Goal: Task Accomplishment & Management: Manage account settings

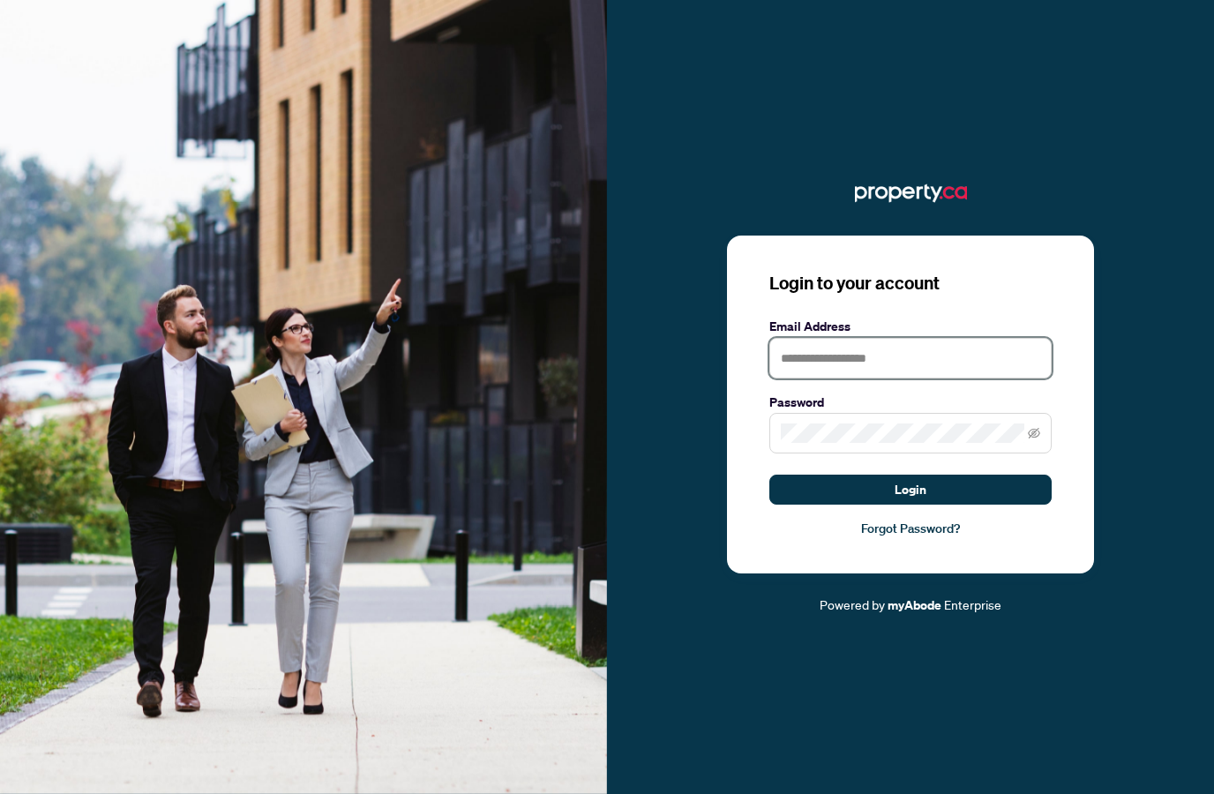
click at [870, 379] on input "text" at bounding box center [910, 358] width 282 height 41
type input "**********"
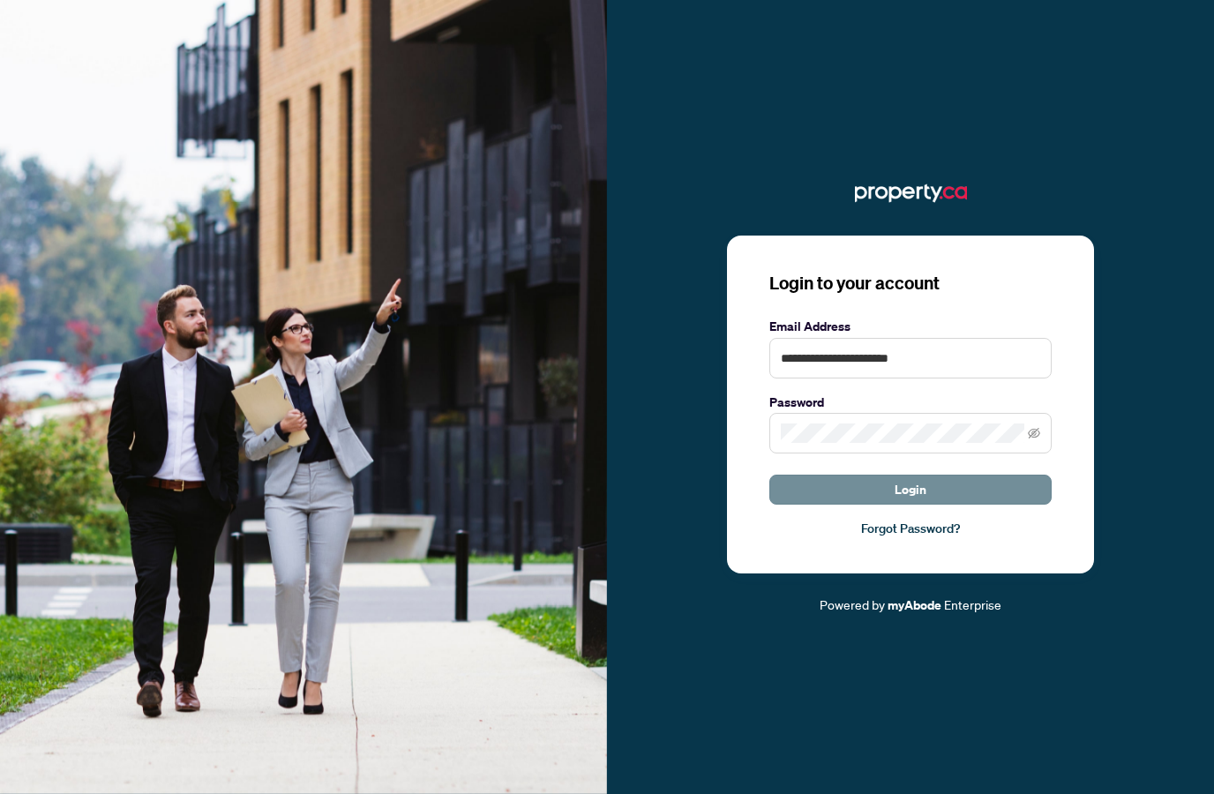
click at [898, 504] on span "Login" at bounding box center [911, 490] width 32 height 28
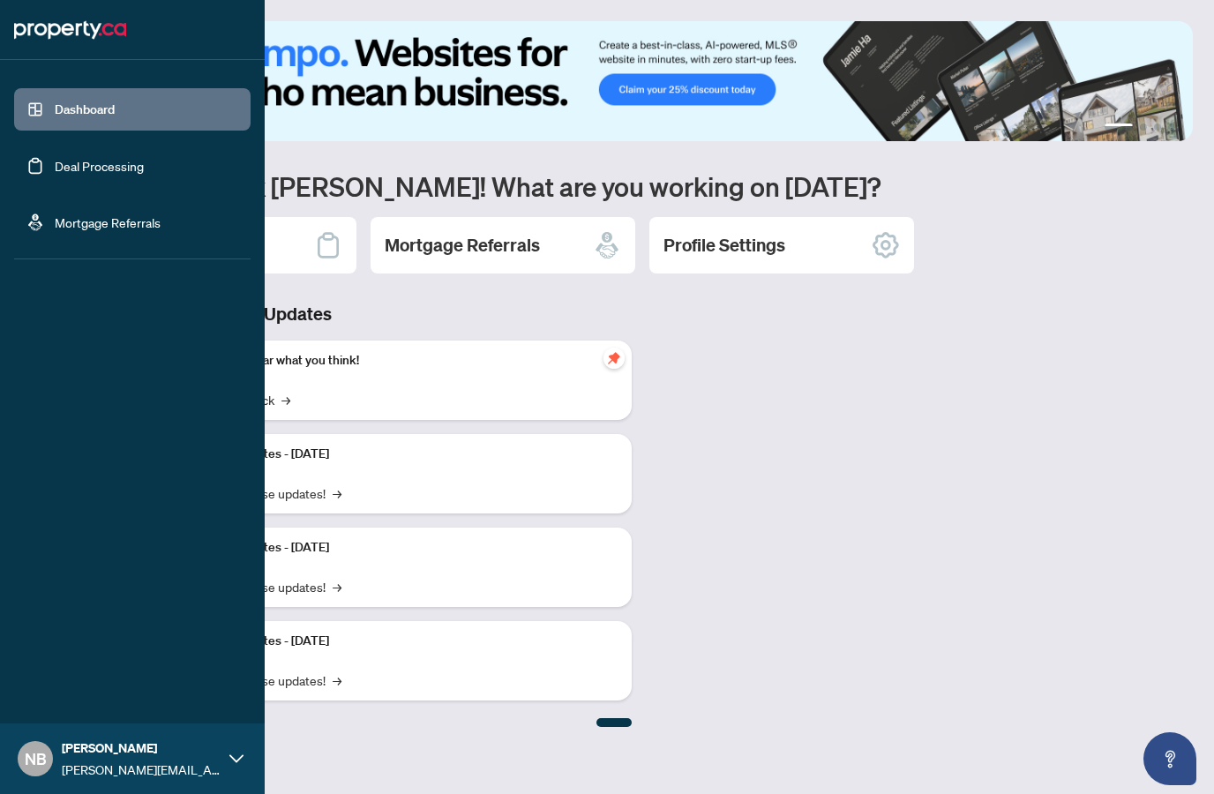
click at [56, 174] on link "Deal Processing" at bounding box center [99, 166] width 89 height 16
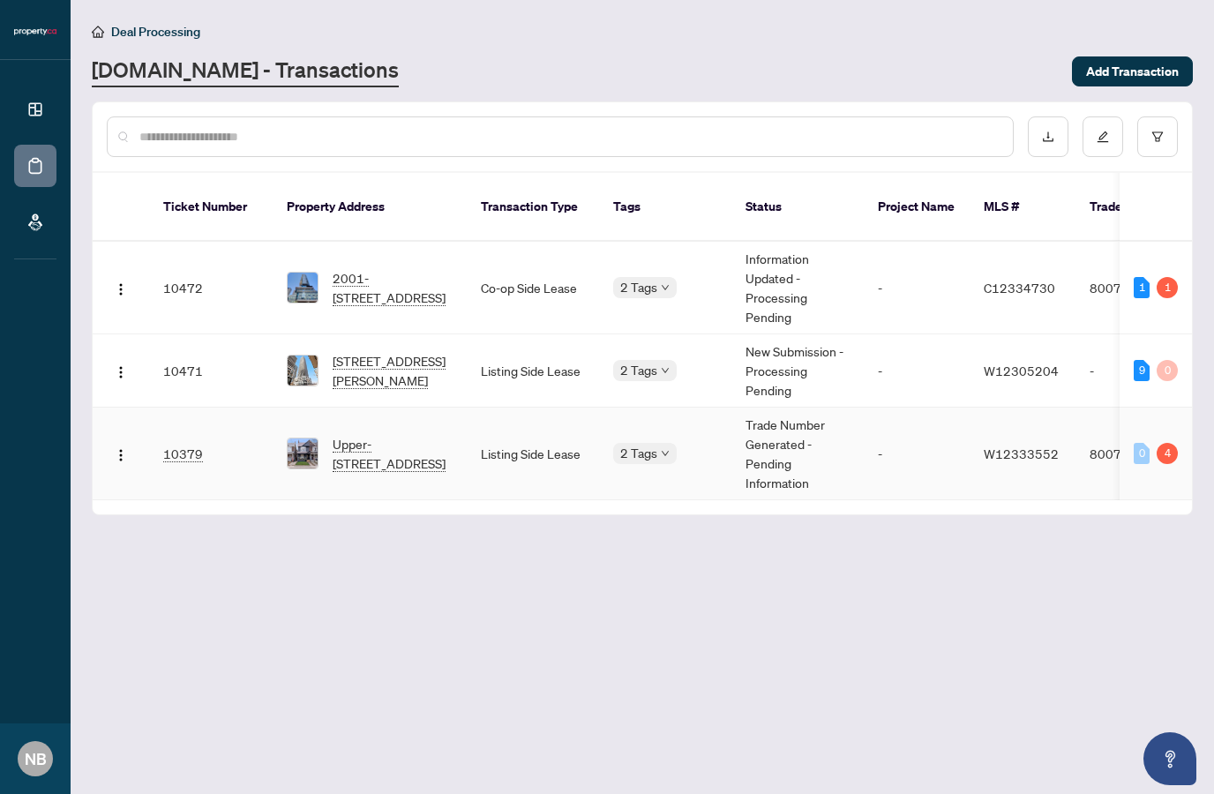
click at [928, 430] on td "-" at bounding box center [917, 454] width 106 height 93
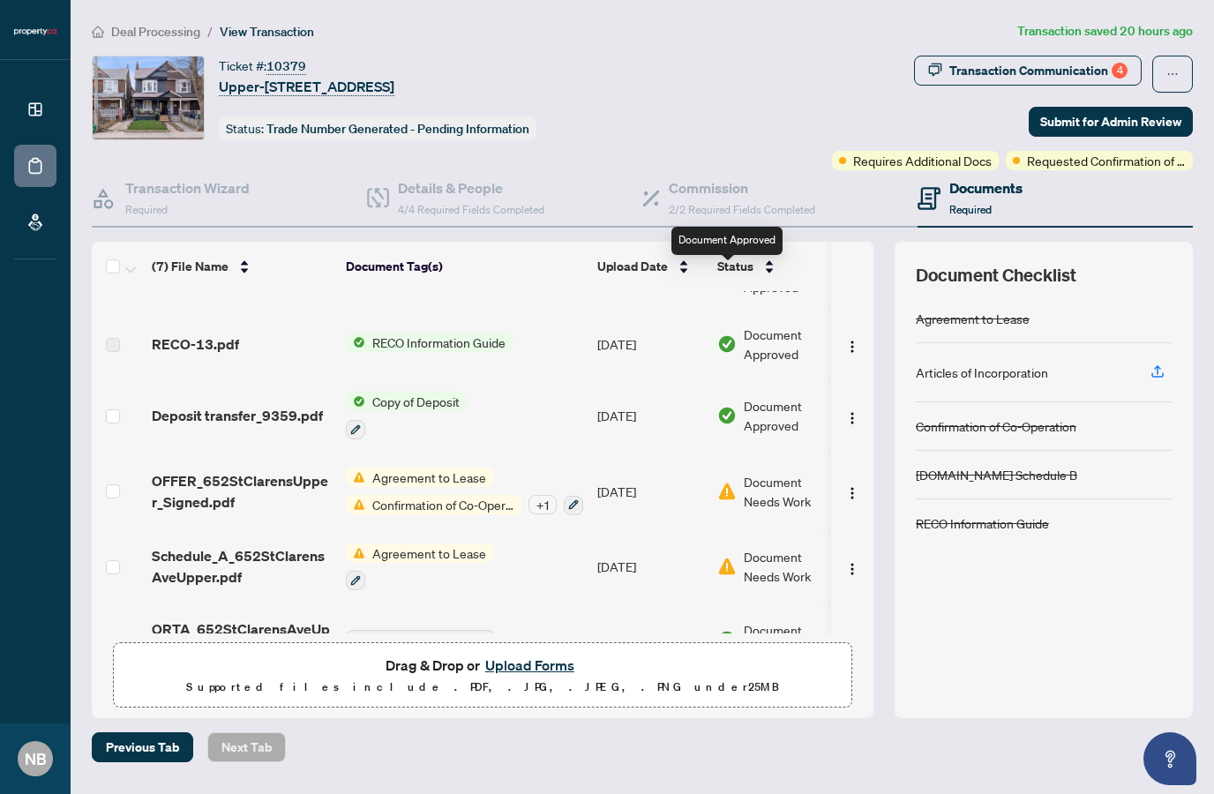
scroll to position [113, 0]
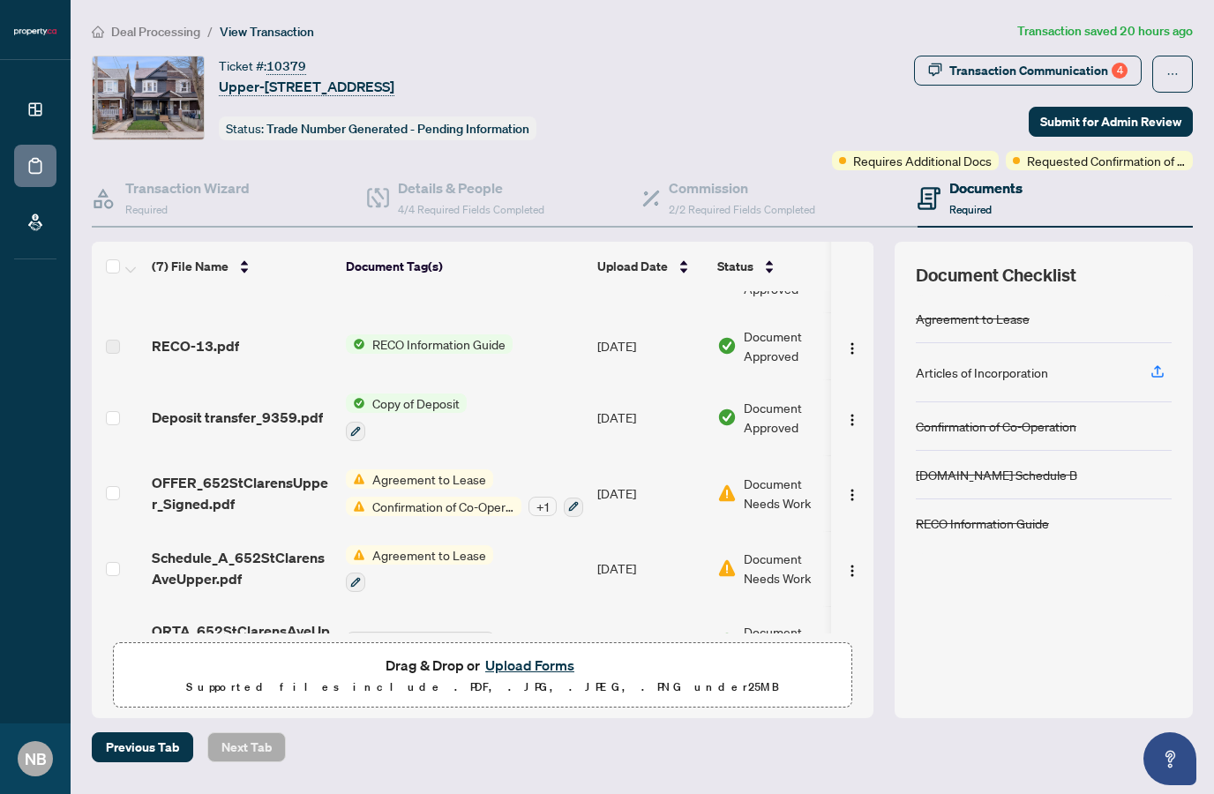
click at [782, 492] on span "Document Needs Work" at bounding box center [790, 493] width 92 height 39
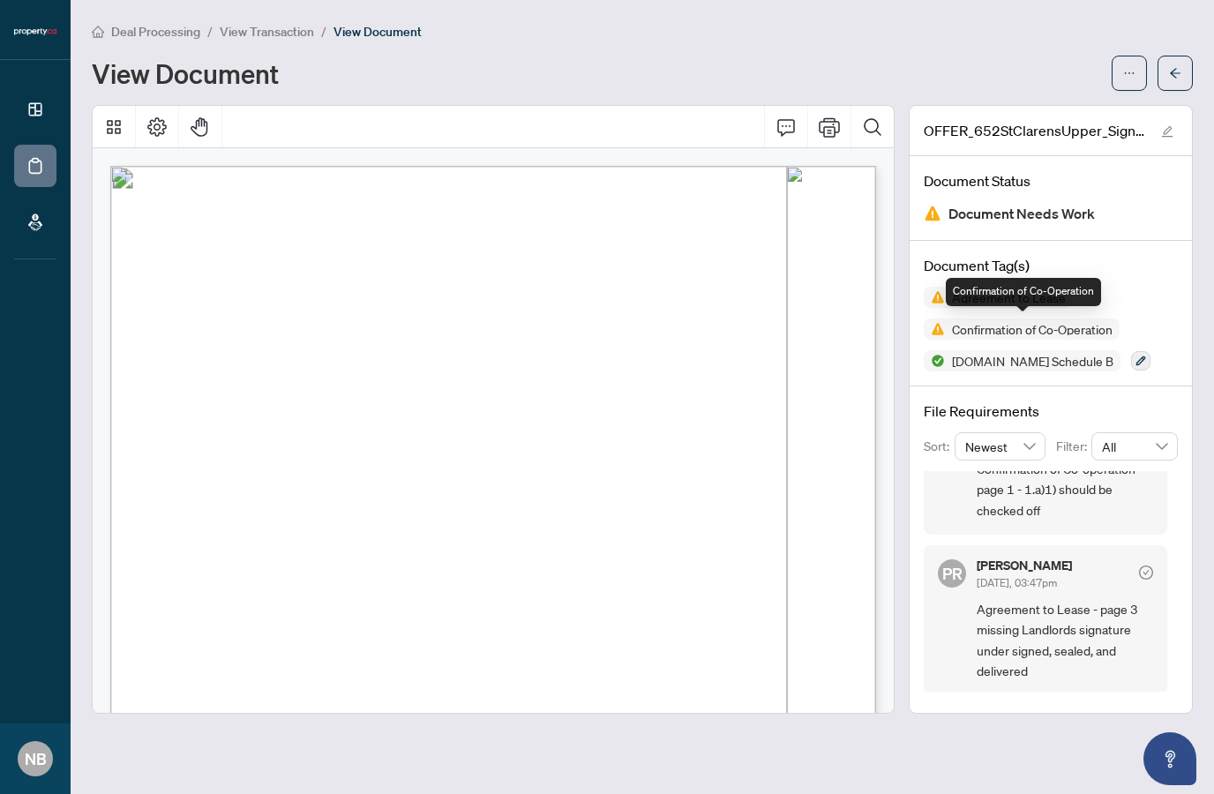
click at [1046, 319] on span "Confirmation of Co-Operation" at bounding box center [1022, 329] width 196 height 21
click at [835, 126] on button "Print" at bounding box center [829, 127] width 42 height 42
click at [1131, 73] on icon "ellipsis" at bounding box center [1129, 73] width 12 height 12
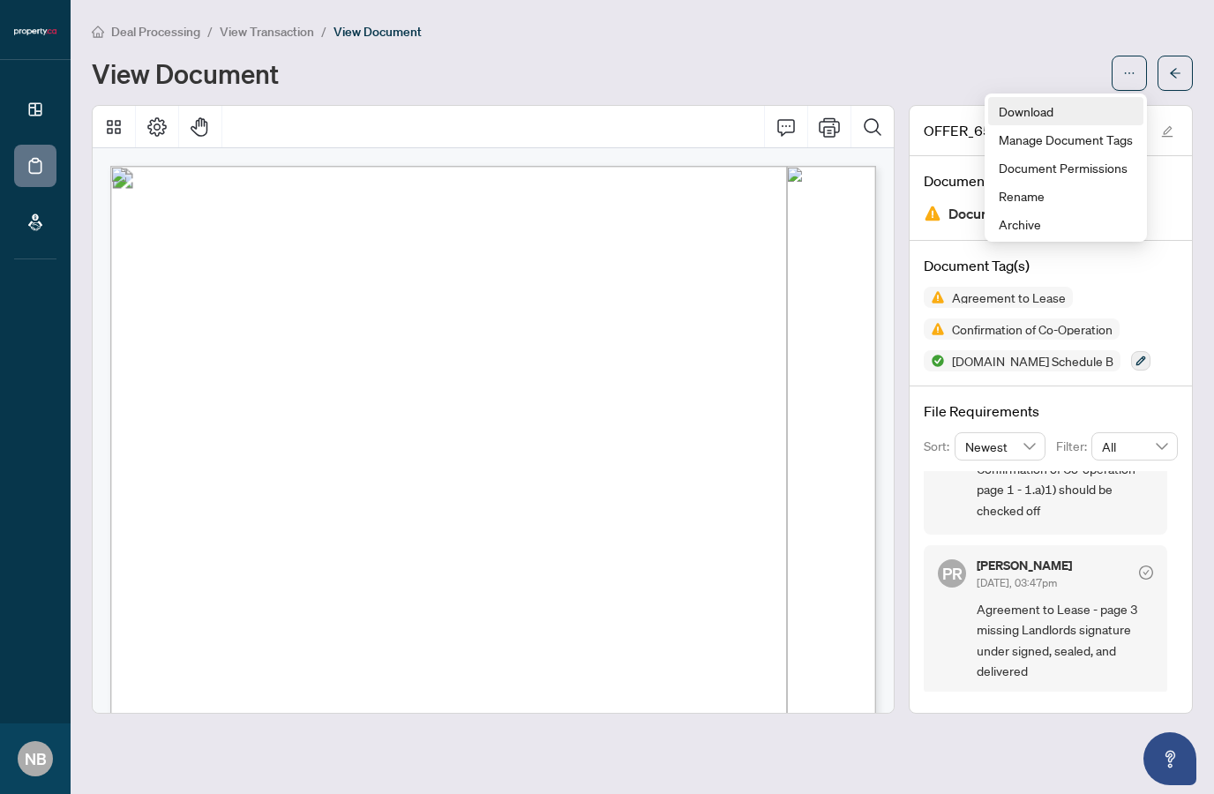
click at [1057, 108] on span "Download" at bounding box center [1066, 110] width 134 height 19
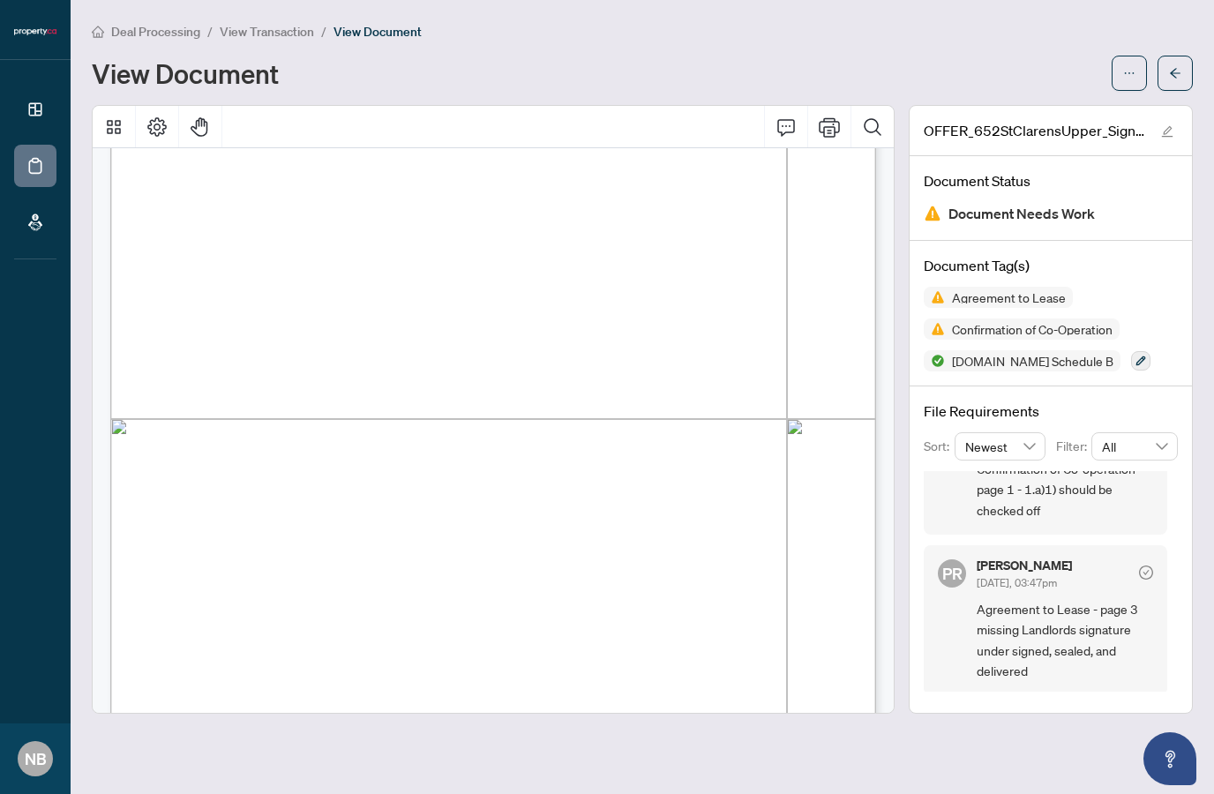
scroll to position [454, 0]
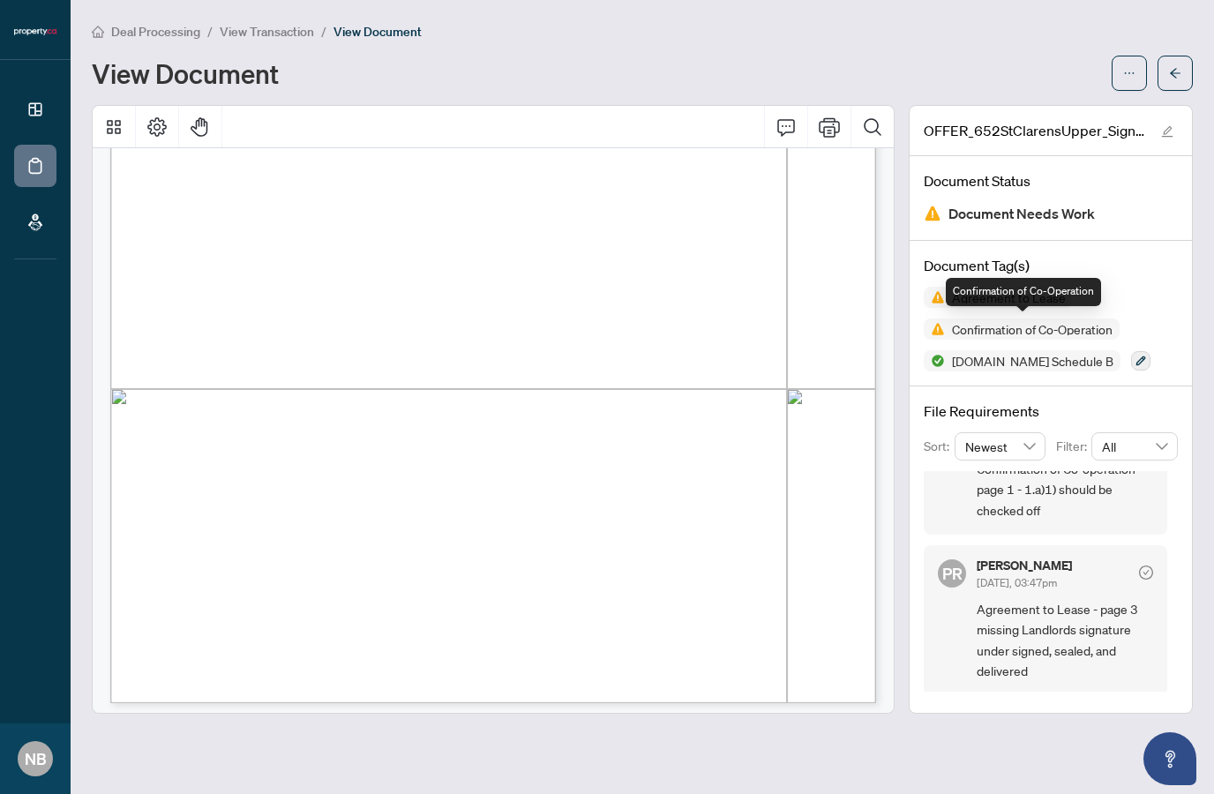
click at [1003, 335] on span "Confirmation of Co-Operation" at bounding box center [1022, 329] width 196 height 21
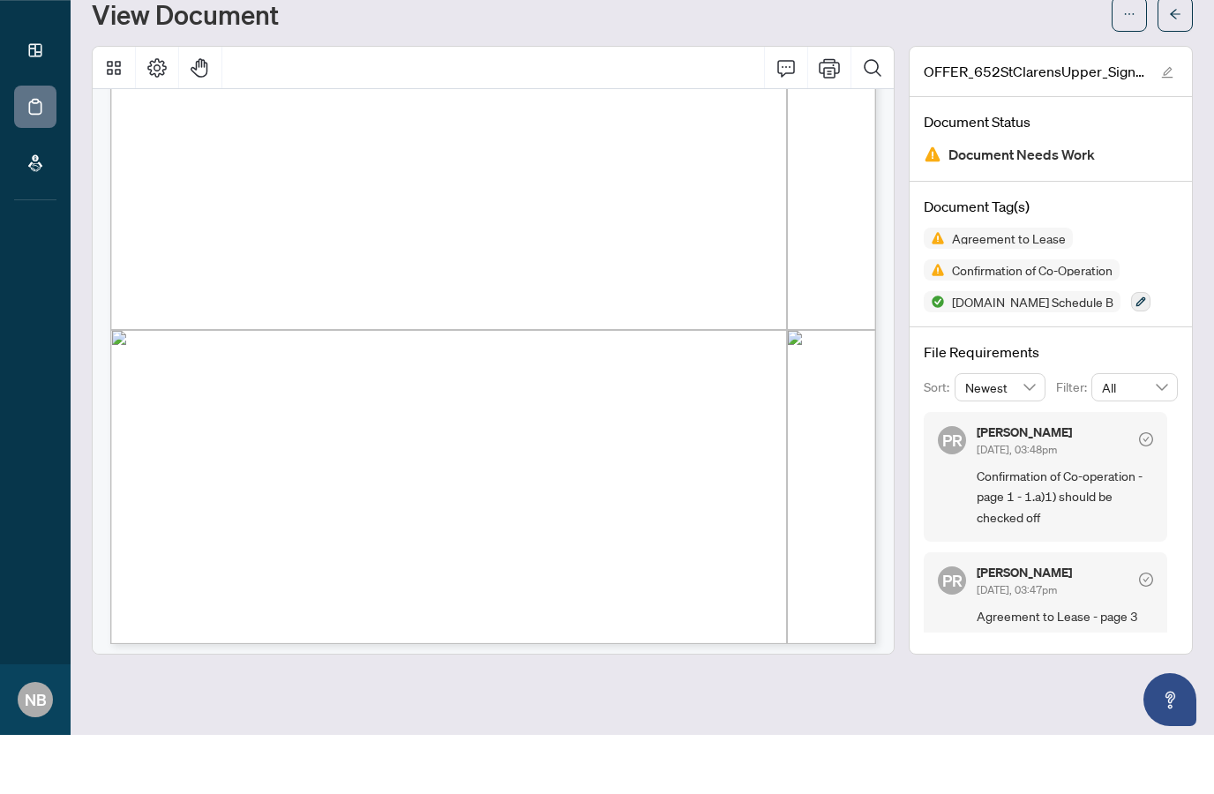
scroll to position [0, 0]
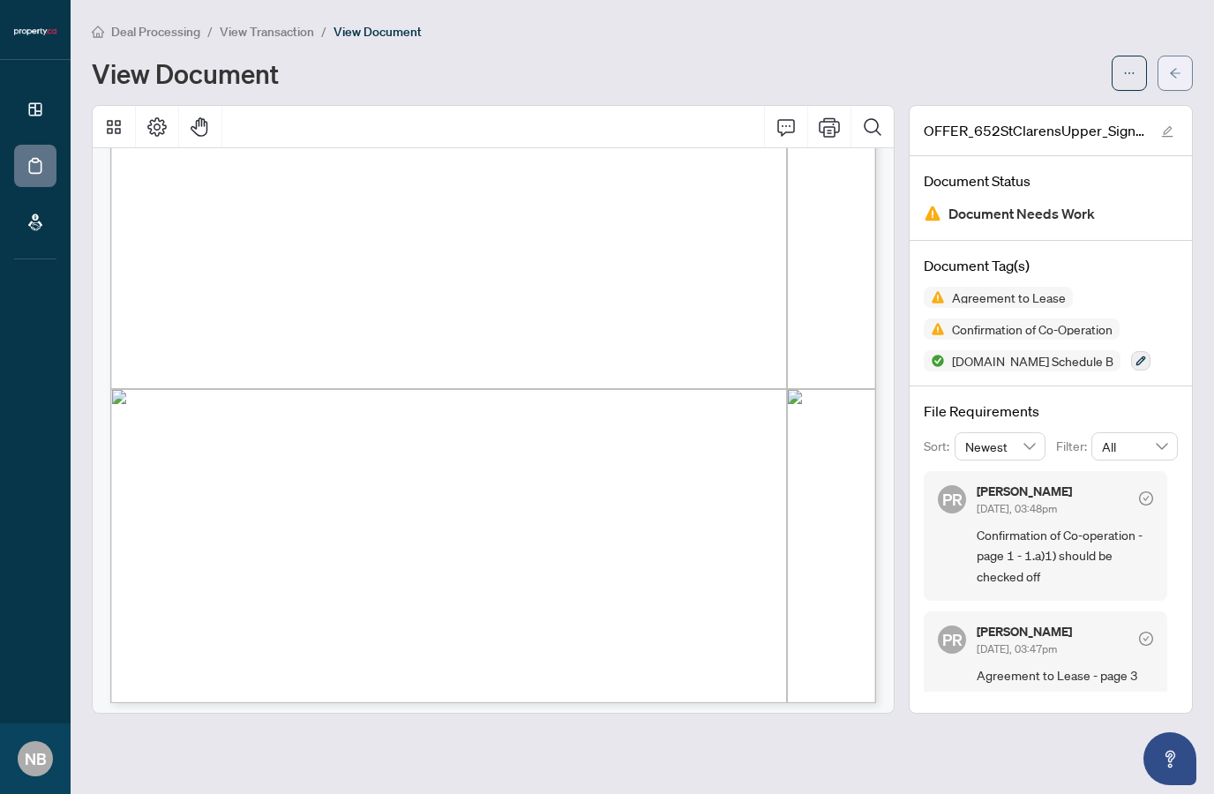
click at [1175, 72] on icon "arrow-left" at bounding box center [1175, 73] width 11 height 10
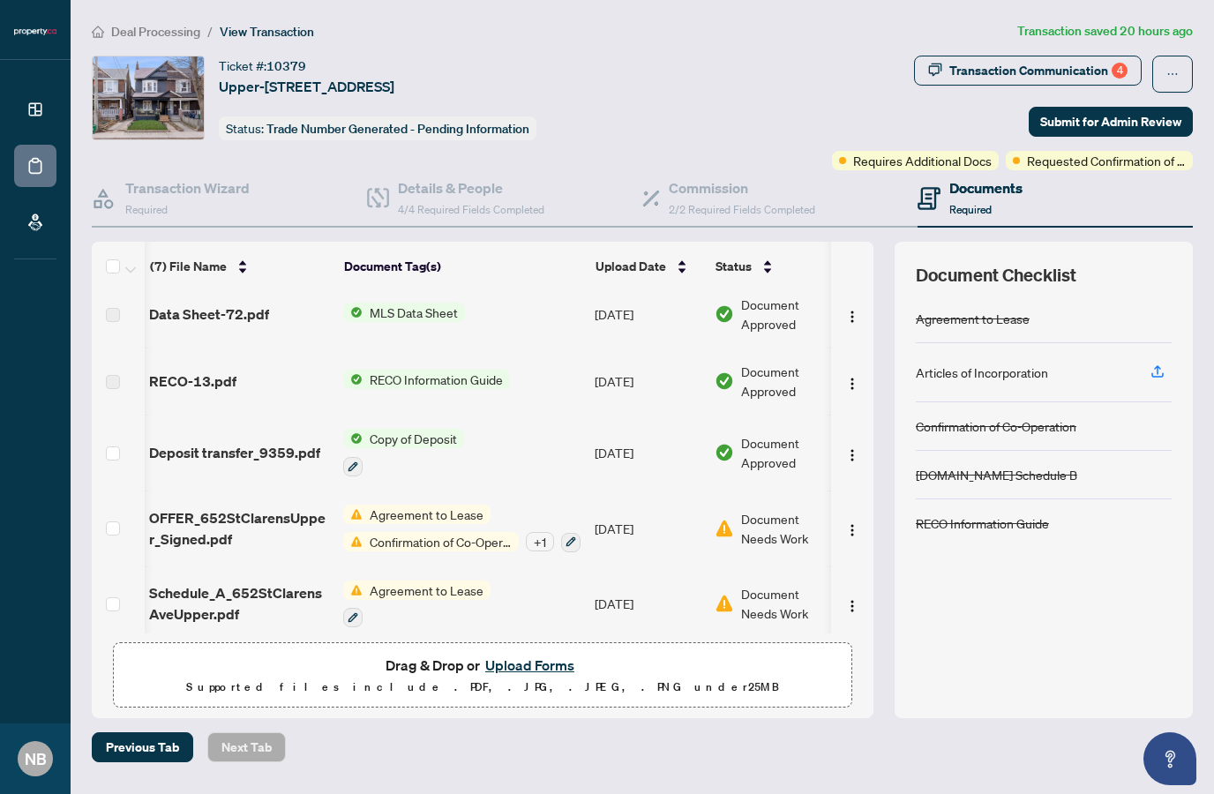
scroll to position [0, 3]
click at [847, 523] on img "button" at bounding box center [852, 530] width 14 height 14
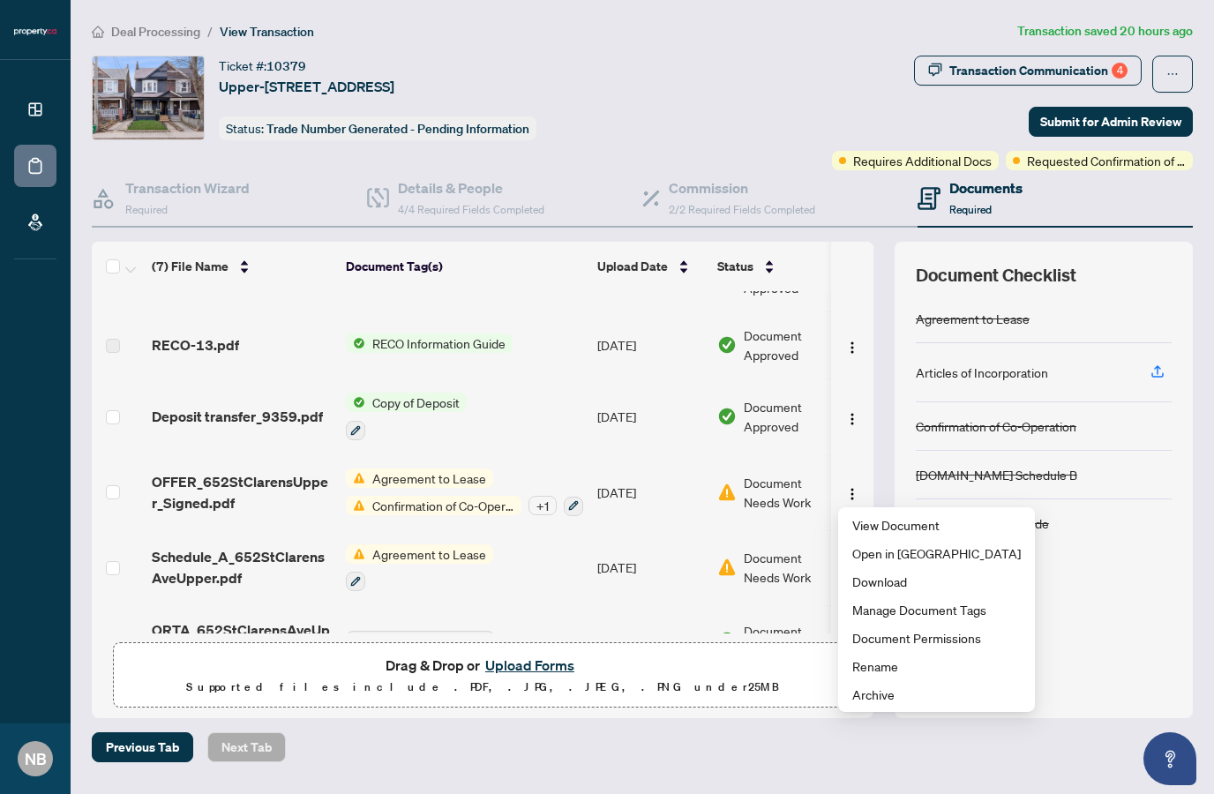
scroll to position [113, 0]
click at [822, 549] on span "Document Needs Work" at bounding box center [790, 568] width 92 height 39
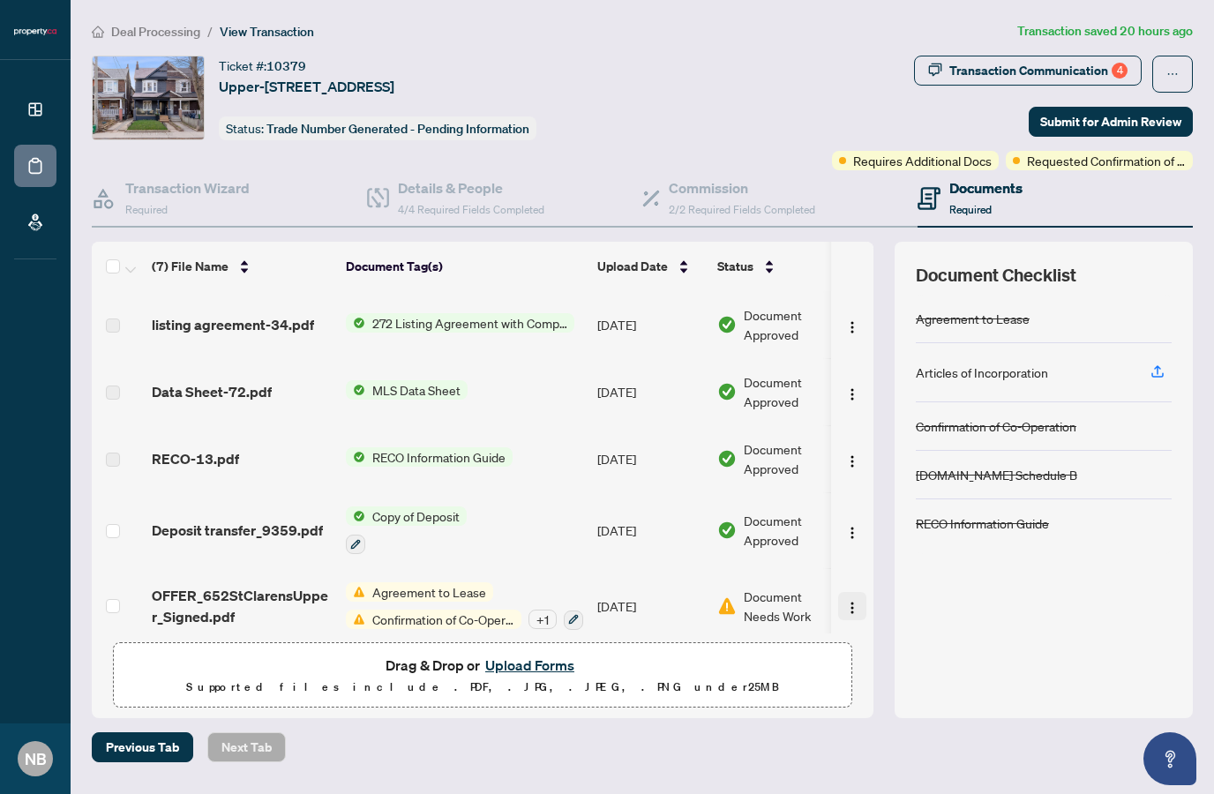
click at [857, 601] on img "button" at bounding box center [852, 608] width 14 height 14
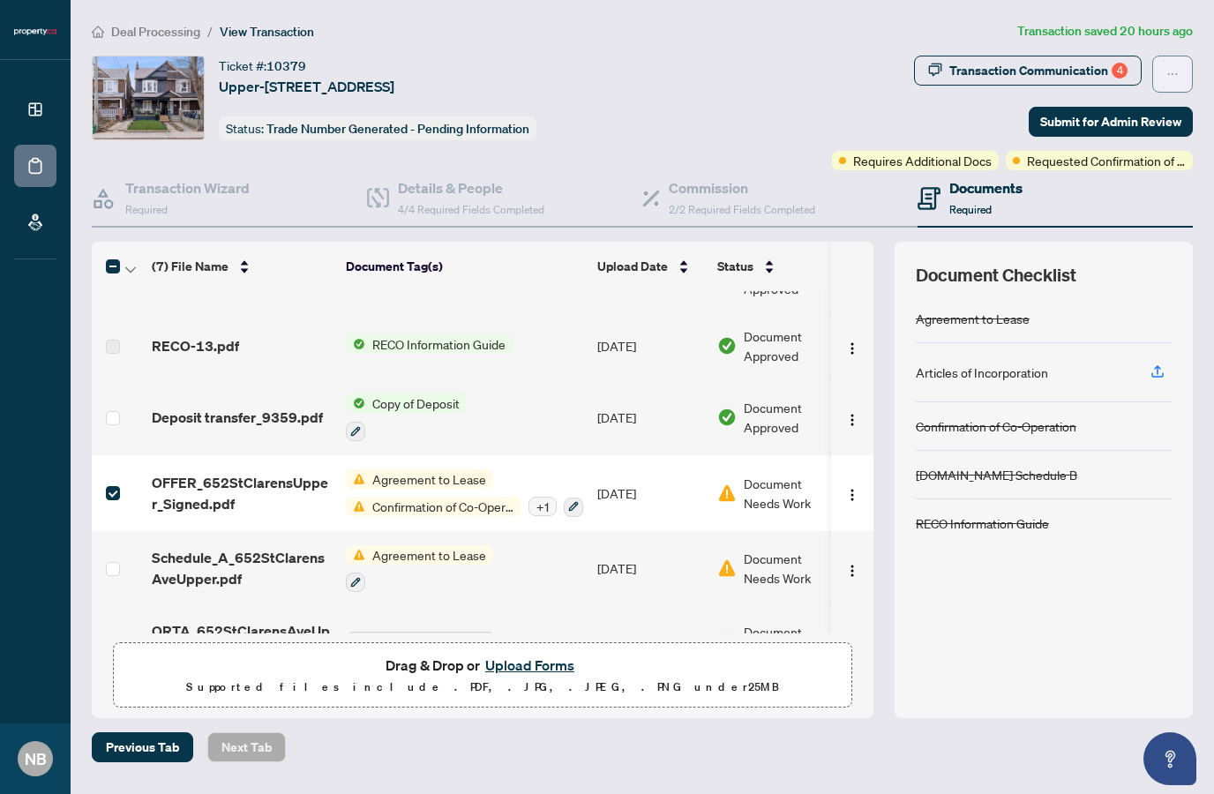
click at [1178, 68] on icon "ellipsis" at bounding box center [1173, 74] width 12 height 12
click at [574, 498] on button "button" at bounding box center [573, 507] width 19 height 19
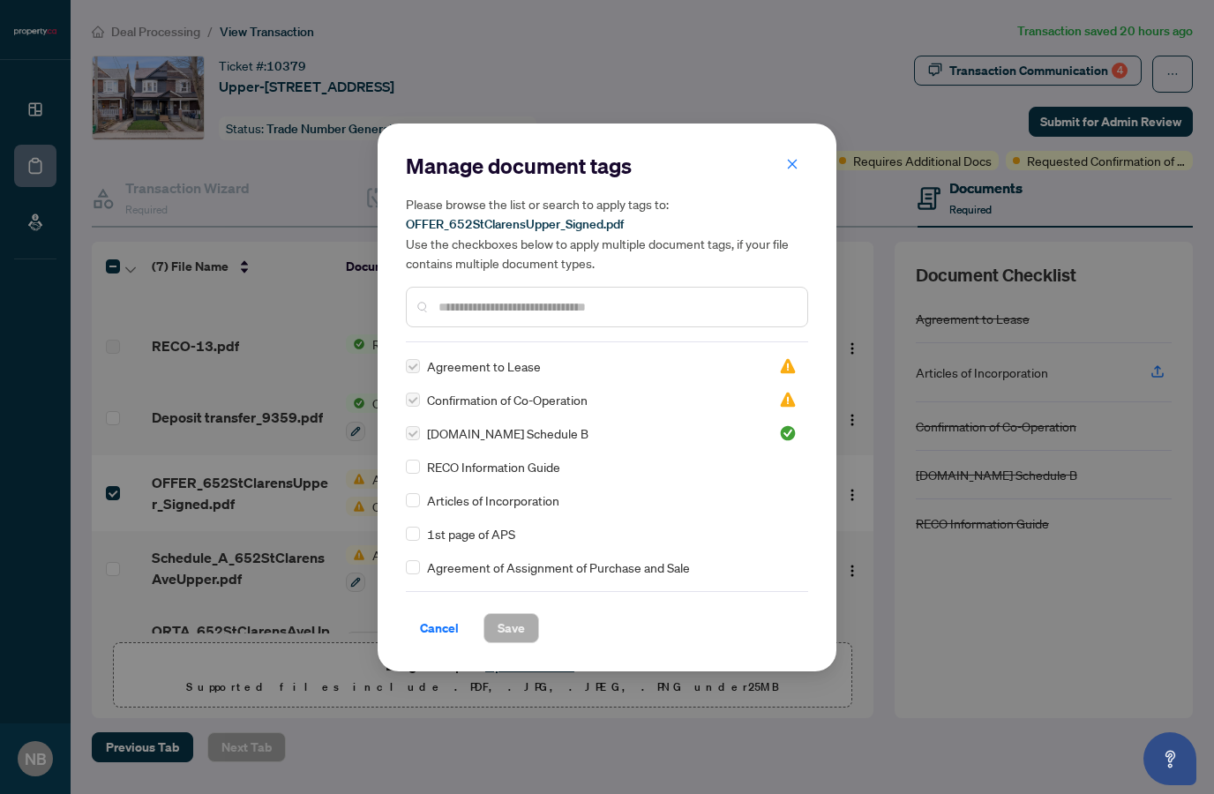
click at [442, 624] on span "Cancel" at bounding box center [439, 628] width 39 height 28
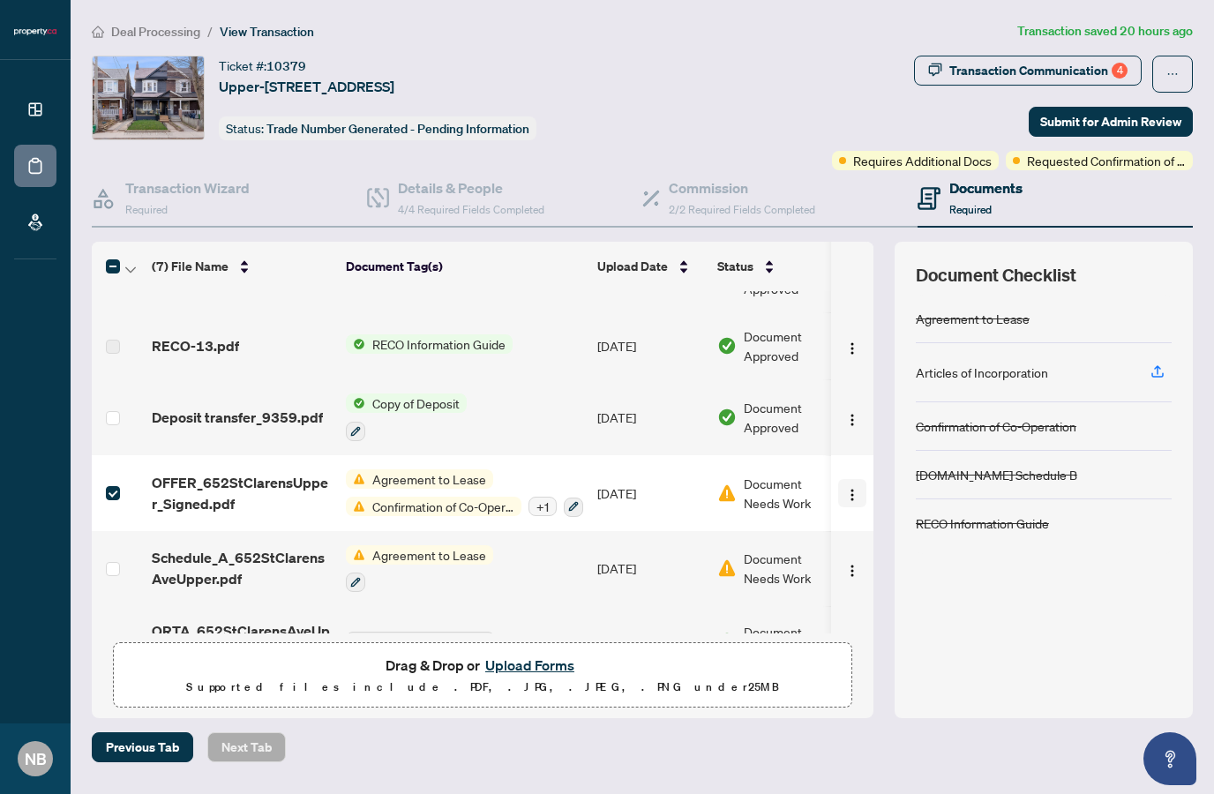
click at [849, 488] on img "button" at bounding box center [852, 495] width 14 height 14
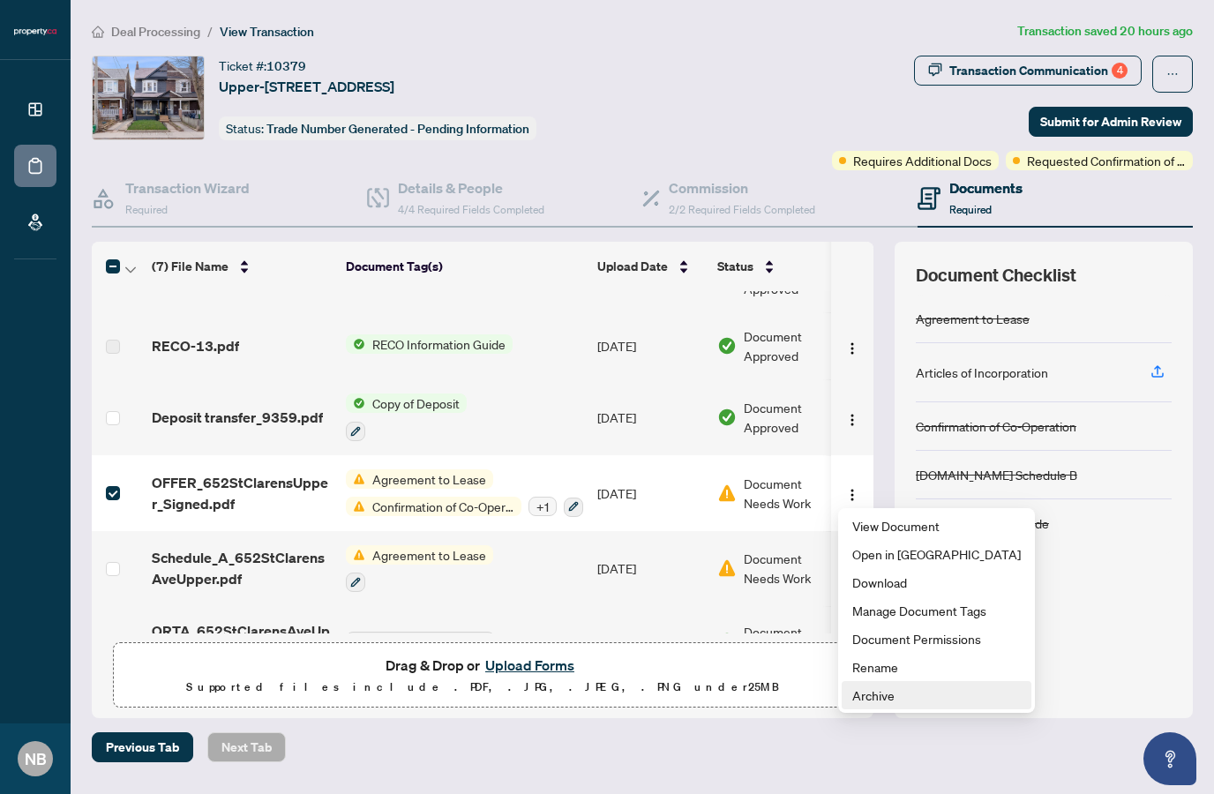
click at [880, 686] on span "Archive" at bounding box center [936, 695] width 169 height 19
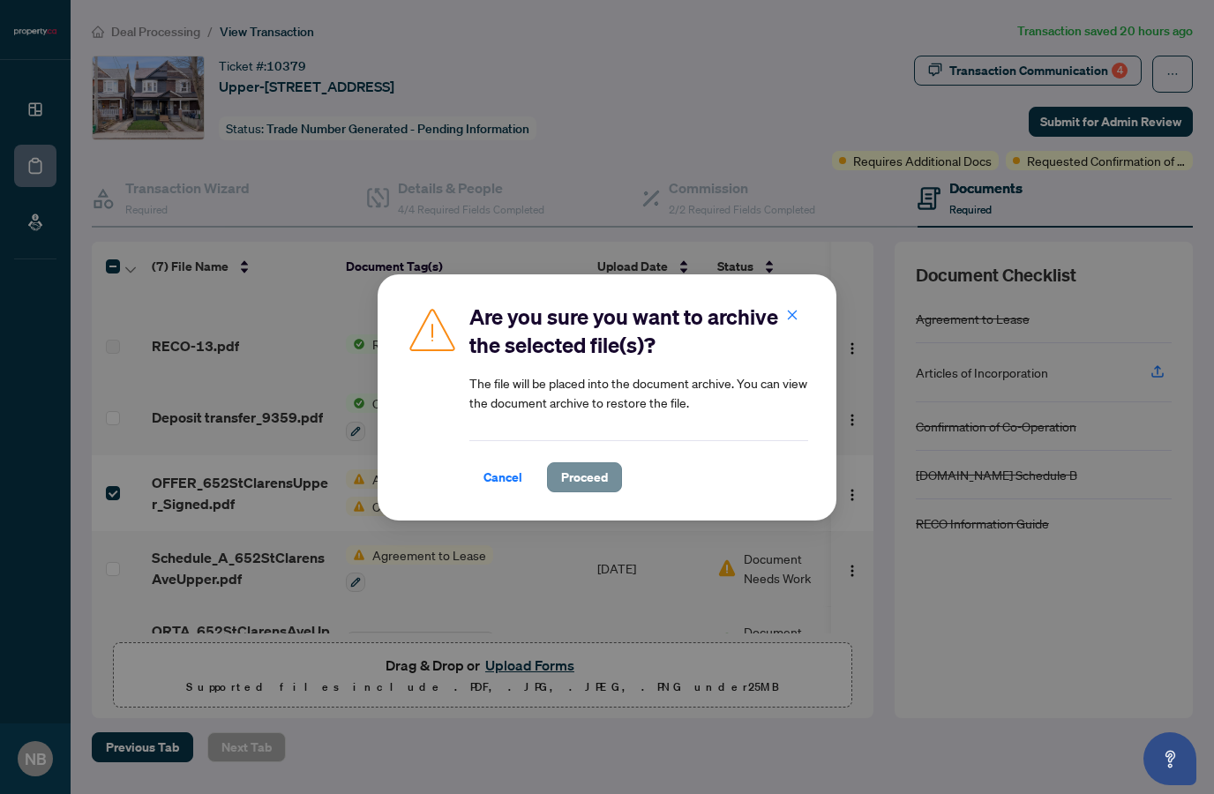
click at [592, 482] on span "Proceed" at bounding box center [584, 477] width 47 height 28
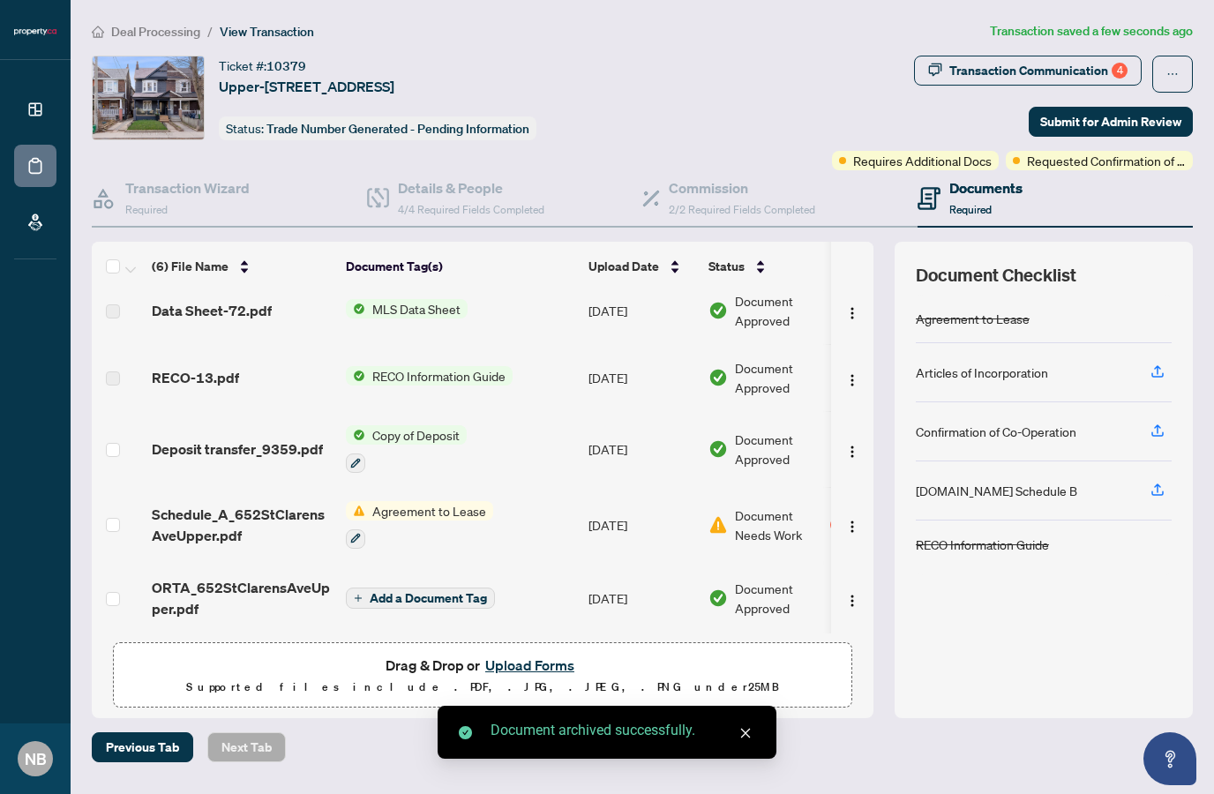
scroll to position [38, 0]
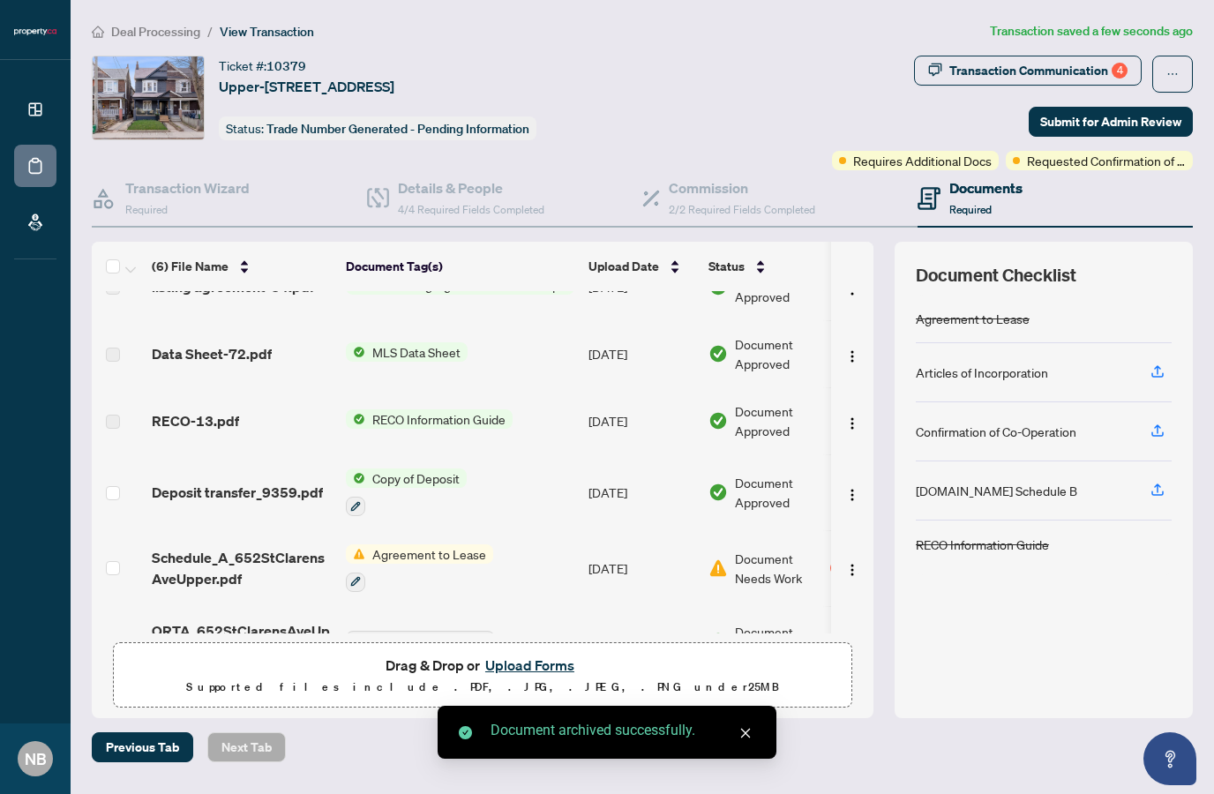
click at [455, 677] on span "Drag & Drop or Upload Forms" at bounding box center [483, 665] width 194 height 23
click at [514, 677] on button "Upload Forms" at bounding box center [530, 665] width 100 height 23
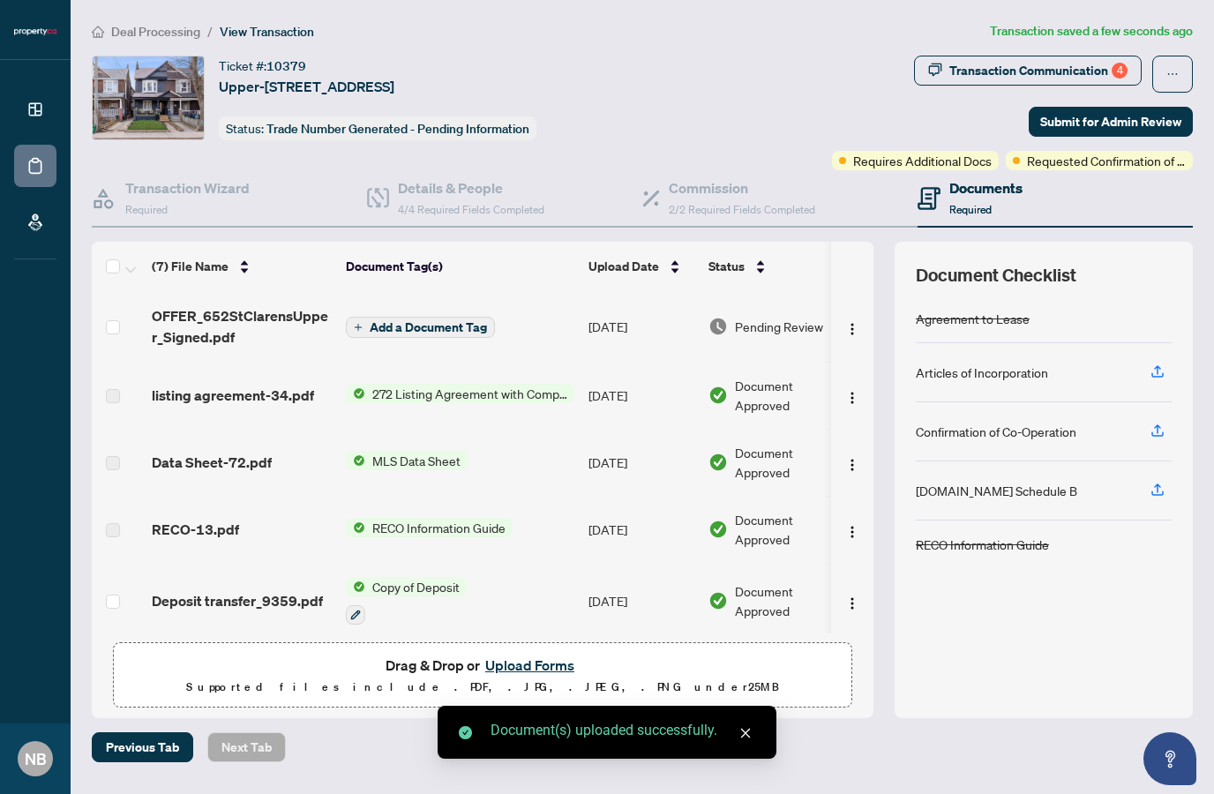
scroll to position [0, 0]
click at [439, 321] on span "Add a Document Tag" at bounding box center [428, 327] width 117 height 12
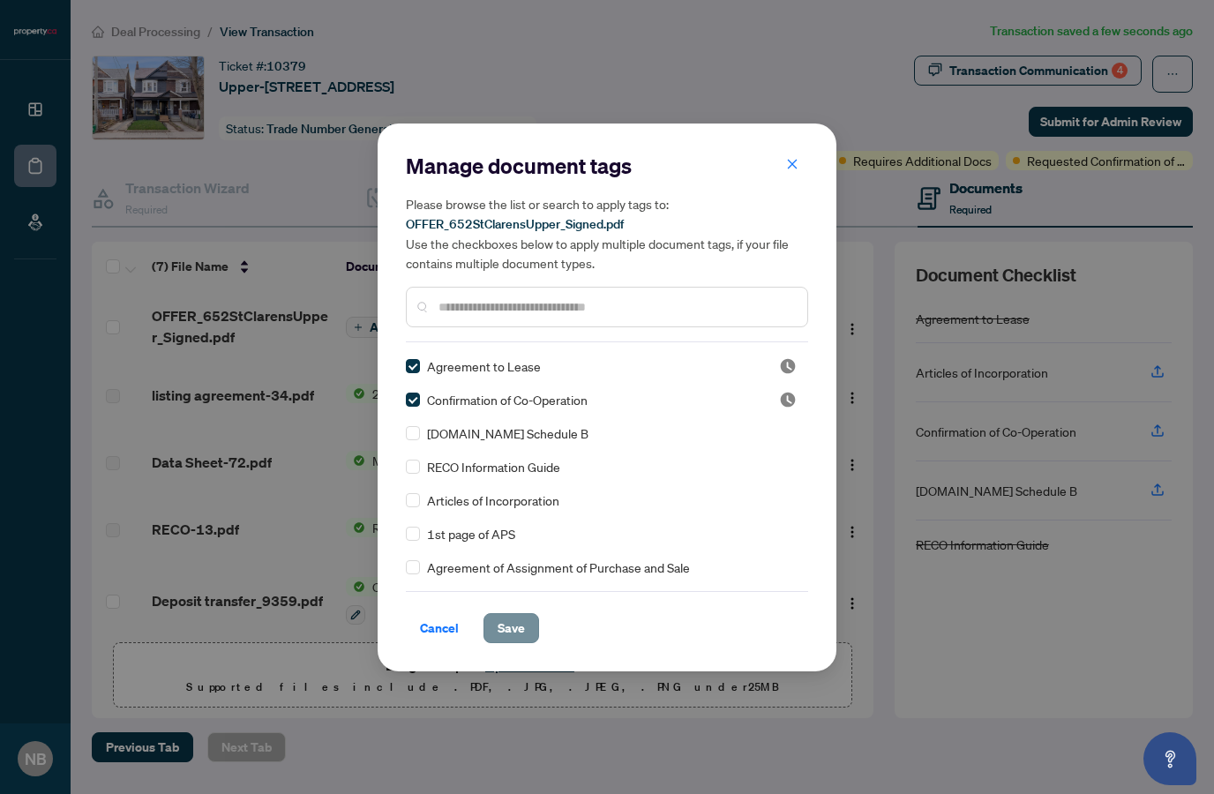
click at [519, 627] on span "Save" at bounding box center [511, 628] width 27 height 28
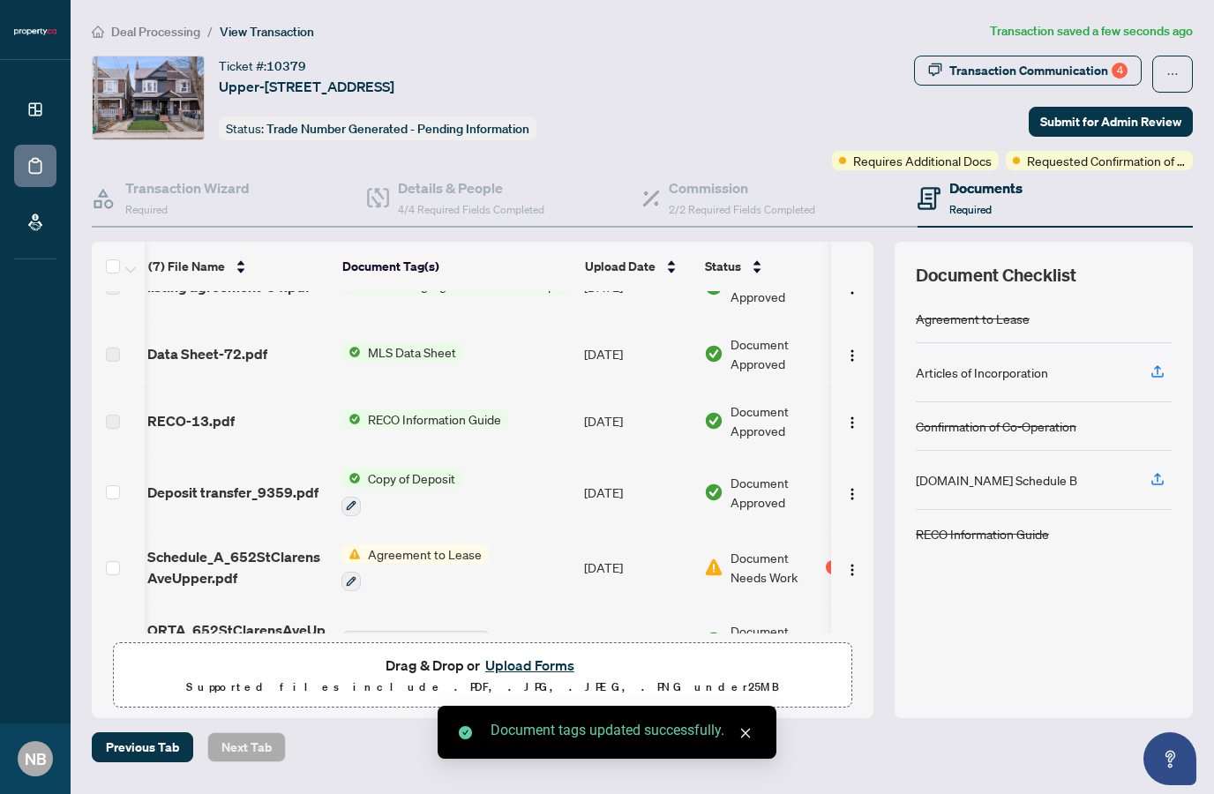
scroll to position [0, 4]
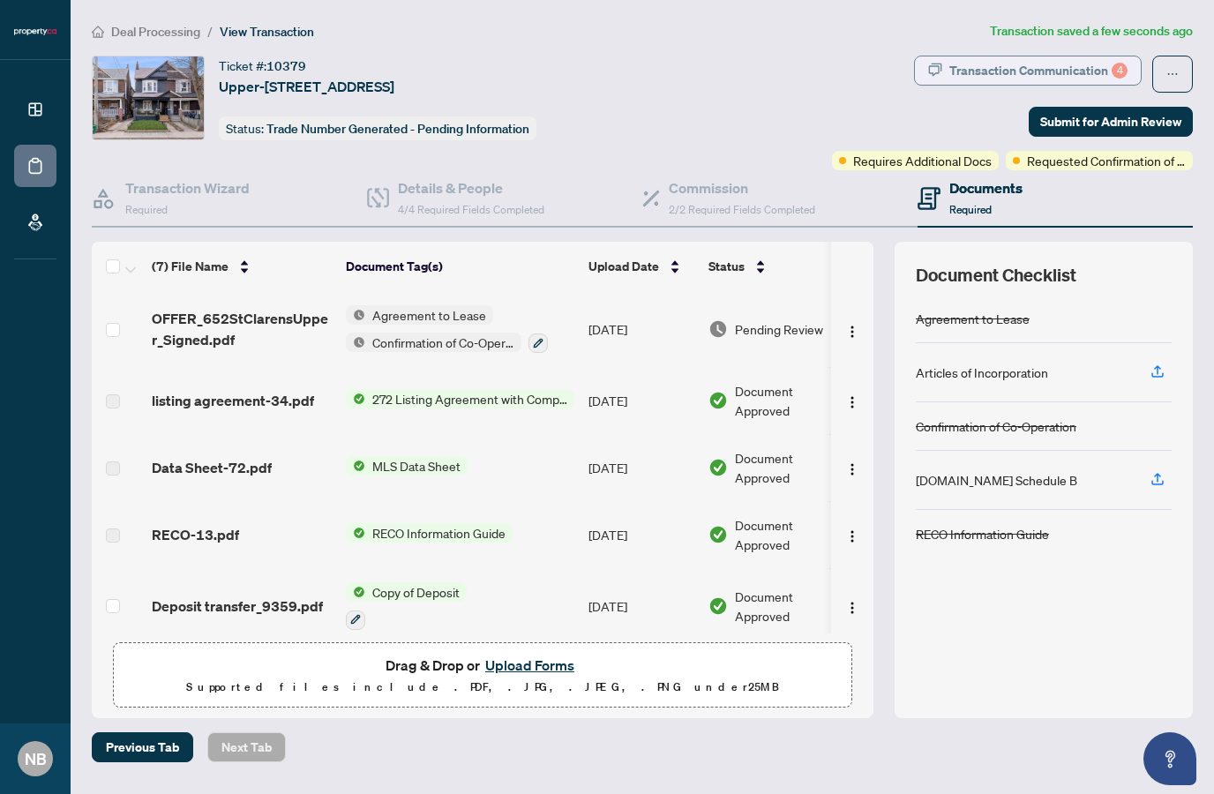
click at [1072, 56] on div "Transaction Communication 4" at bounding box center [1038, 70] width 178 height 28
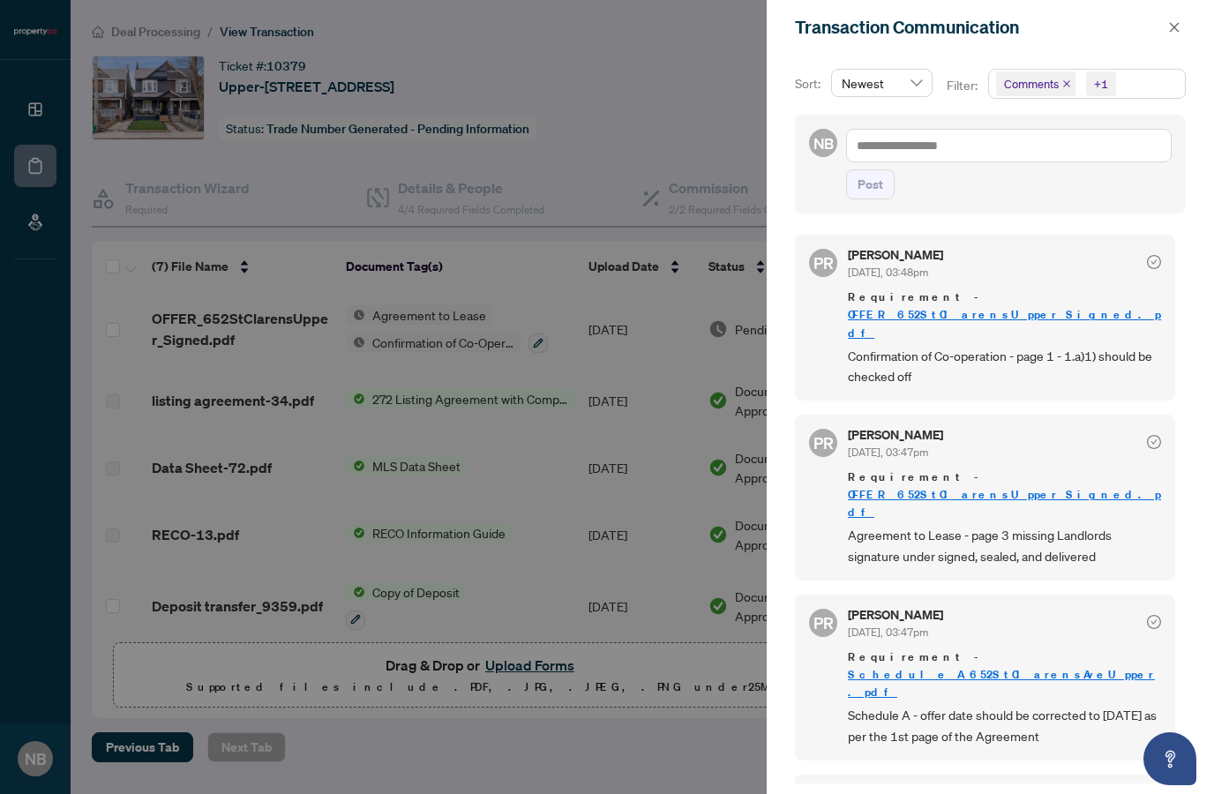
click at [34, 161] on div at bounding box center [607, 397] width 1214 height 794
click at [37, 103] on div at bounding box center [607, 397] width 1214 height 794
click at [309, 66] on div at bounding box center [607, 397] width 1214 height 794
click at [1175, 26] on icon "close" at bounding box center [1175, 27] width 10 height 10
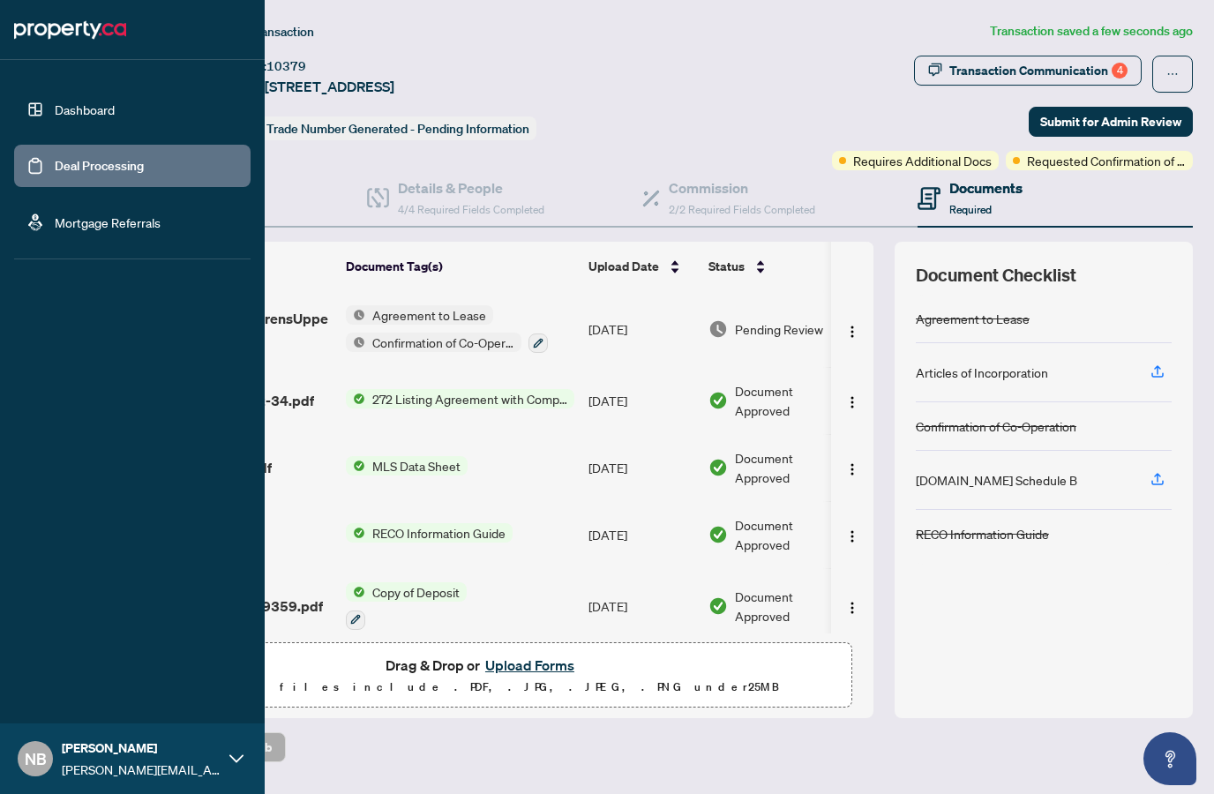
click at [55, 117] on link "Dashboard" at bounding box center [85, 109] width 60 height 16
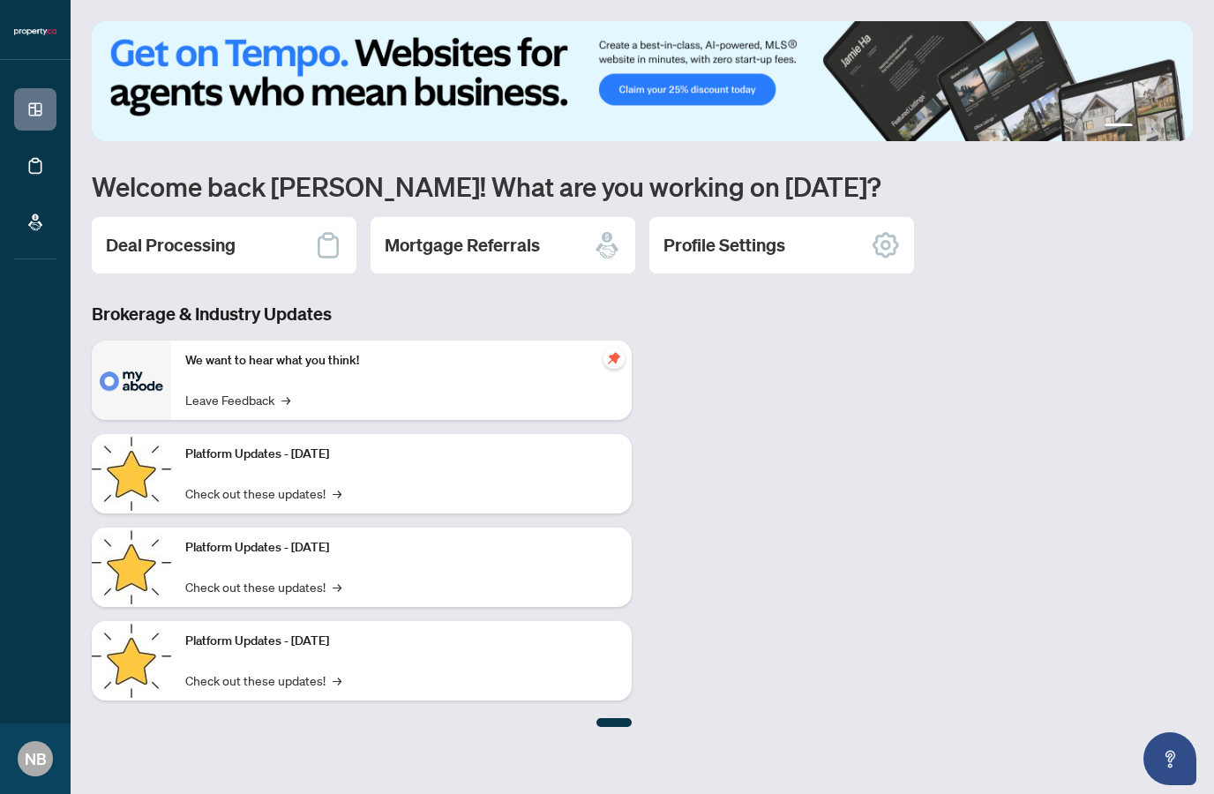
click at [353, 349] on div "We want to hear what you think! Leave Feedback →" at bounding box center [401, 380] width 461 height 79
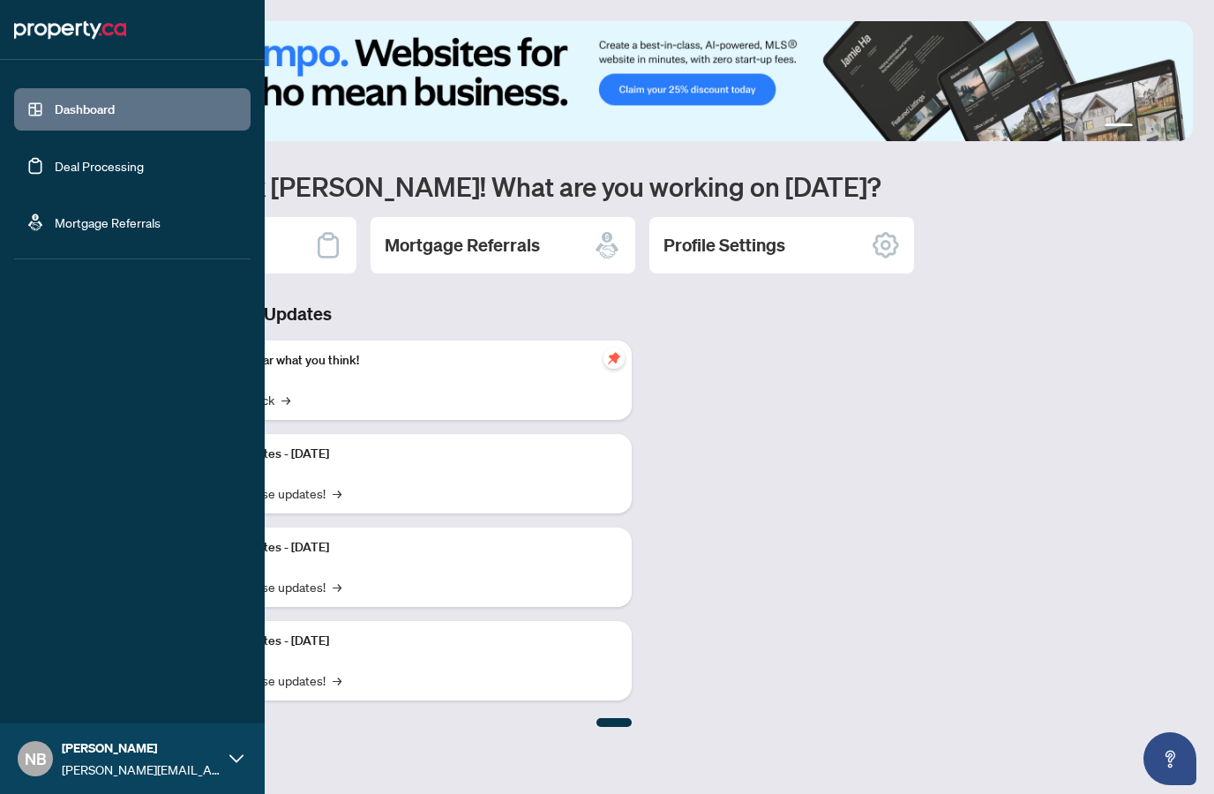
click at [55, 160] on link "Deal Processing" at bounding box center [99, 166] width 89 height 16
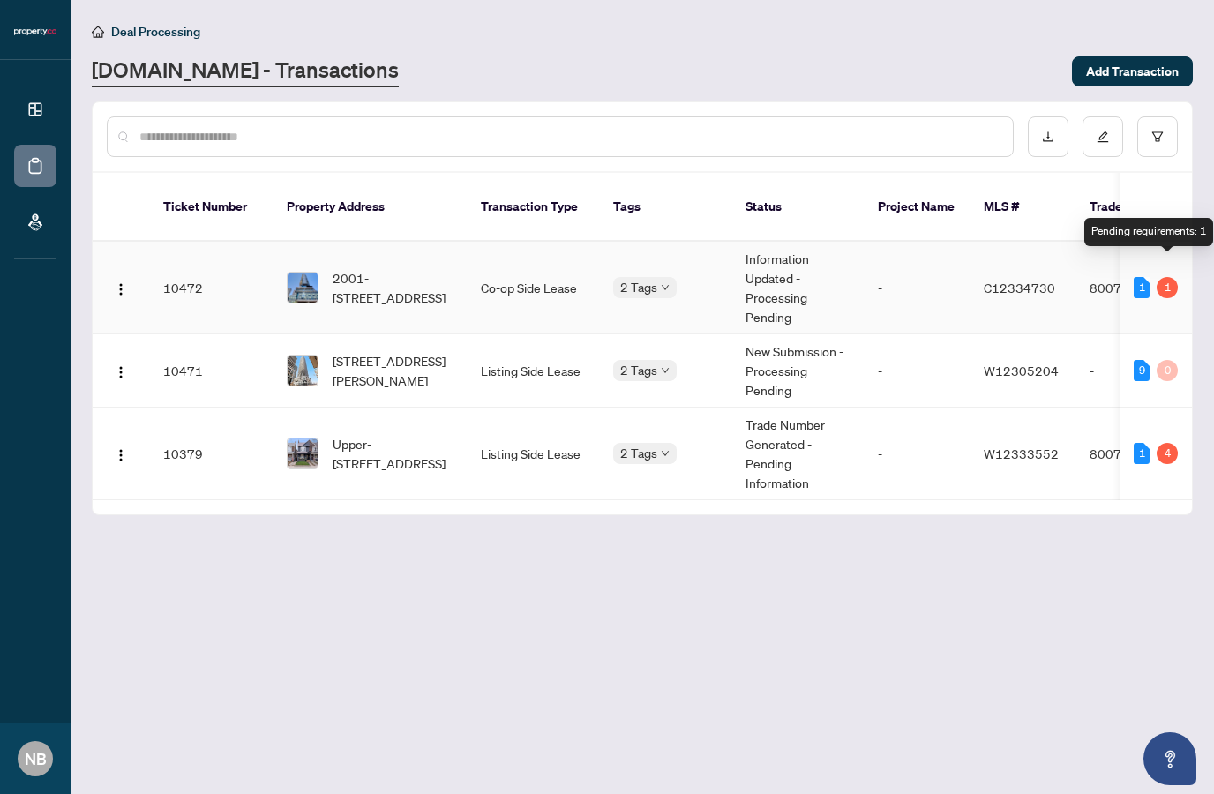
click at [1173, 277] on div "1" at bounding box center [1167, 287] width 21 height 21
click at [730, 242] on td "2 Tags" at bounding box center [665, 288] width 132 height 93
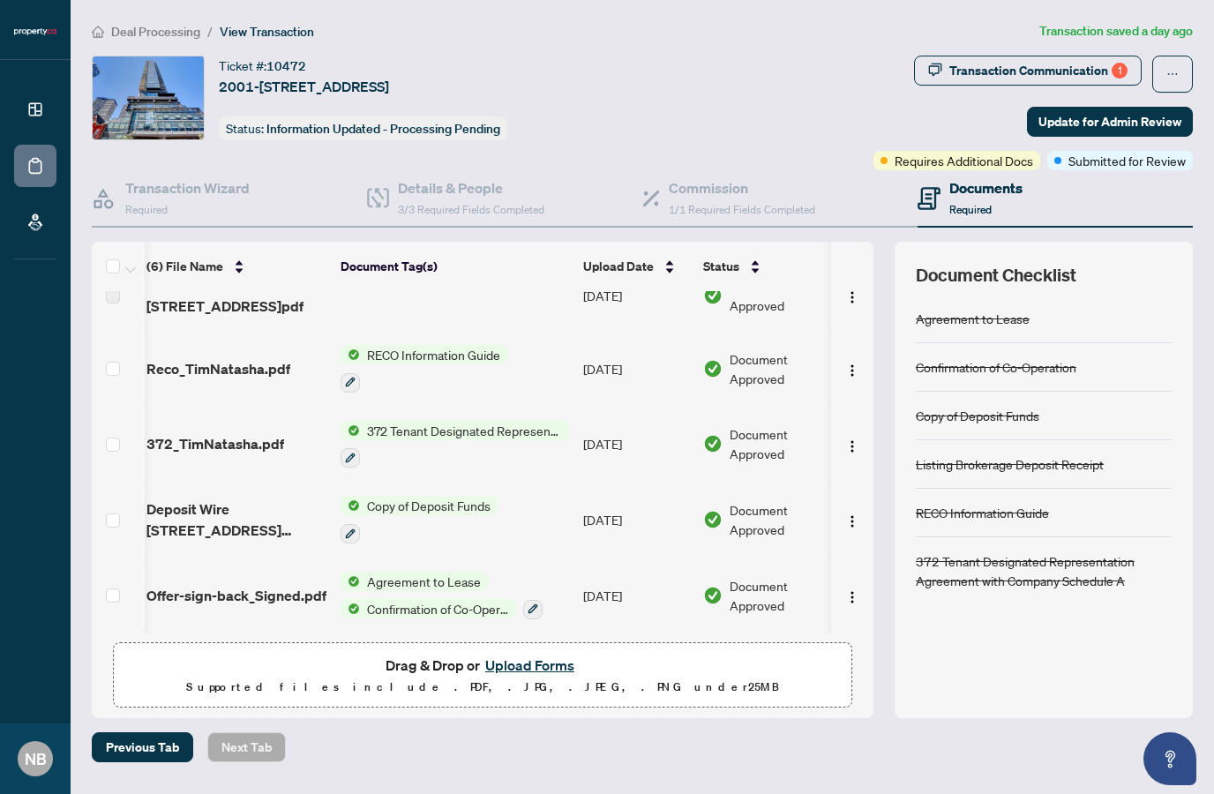
scroll to position [0, 9]
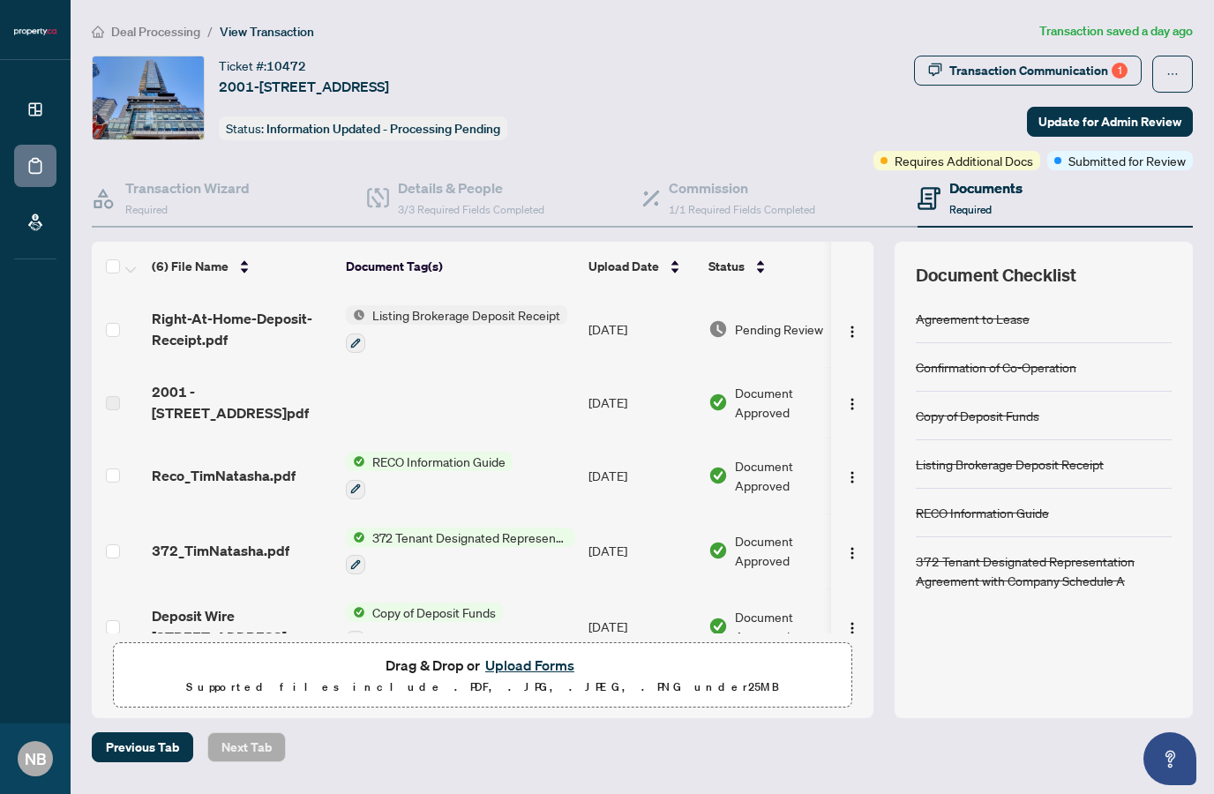
click at [1100, 64] on span "Transaction Communication 1" at bounding box center [1028, 74] width 228 height 37
click at [1084, 56] on div "Transaction Communication 1" at bounding box center [1038, 70] width 178 height 28
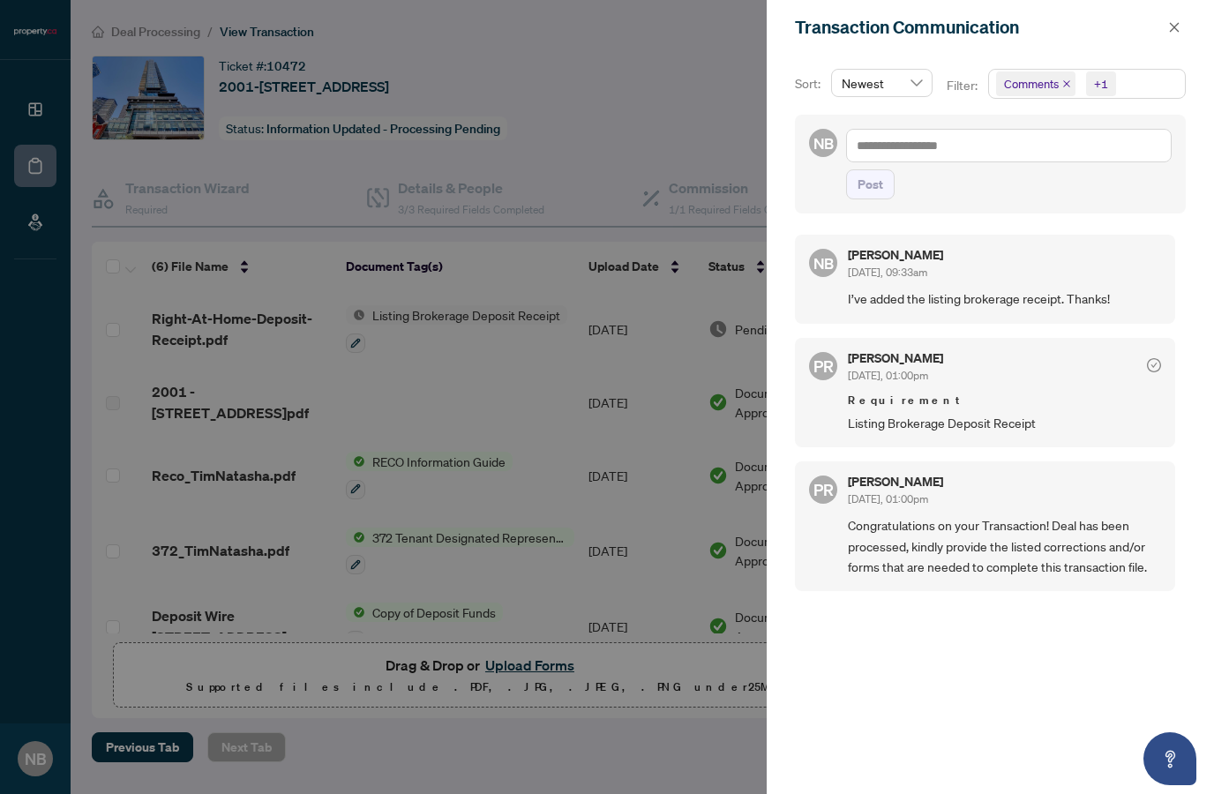
click at [716, 147] on div at bounding box center [607, 397] width 1214 height 794
click at [1190, 23] on div "Transaction Communication" at bounding box center [990, 27] width 447 height 55
click at [0, 0] on html "Dashboard Deal Processing Mortgage Referrals NB [PERSON_NAME] [PERSON_NAME][EMA…" at bounding box center [607, 397] width 1214 height 794
click at [1176, 29] on icon "close" at bounding box center [1175, 27] width 10 height 10
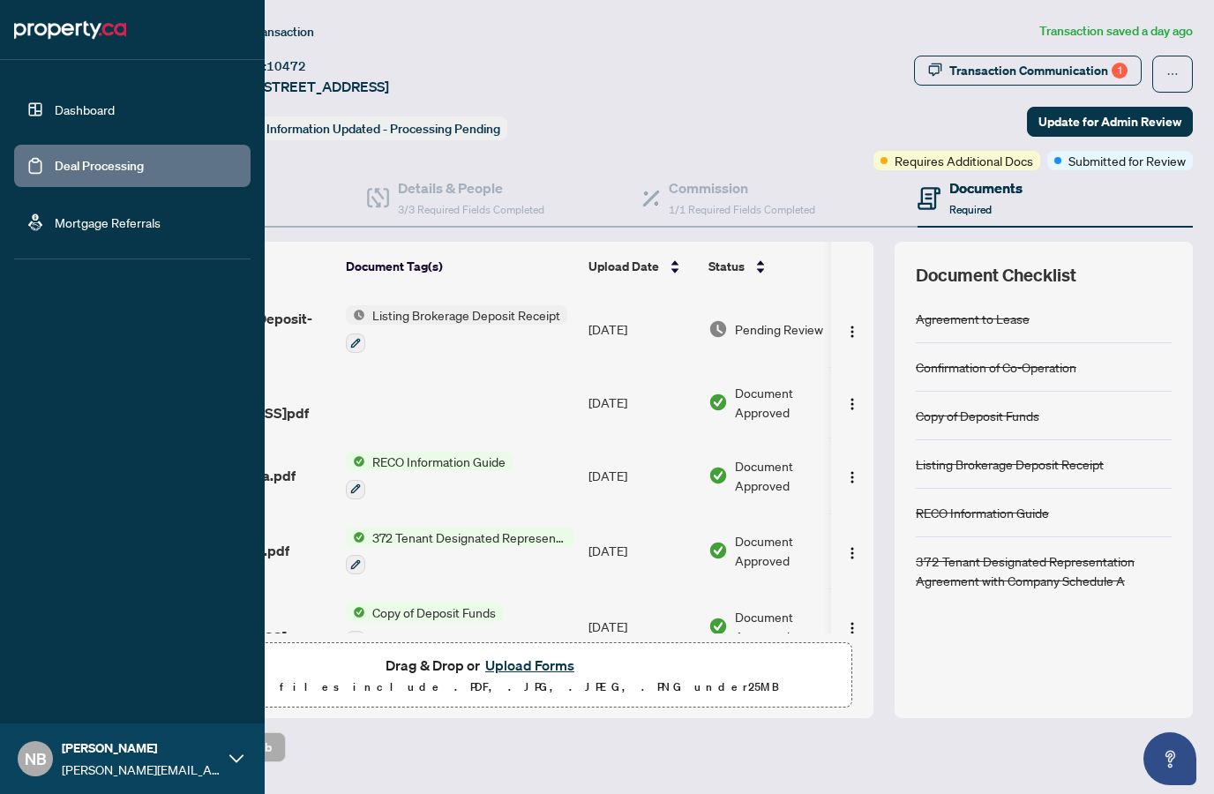
click at [64, 158] on link "Deal Processing" at bounding box center [99, 166] width 89 height 16
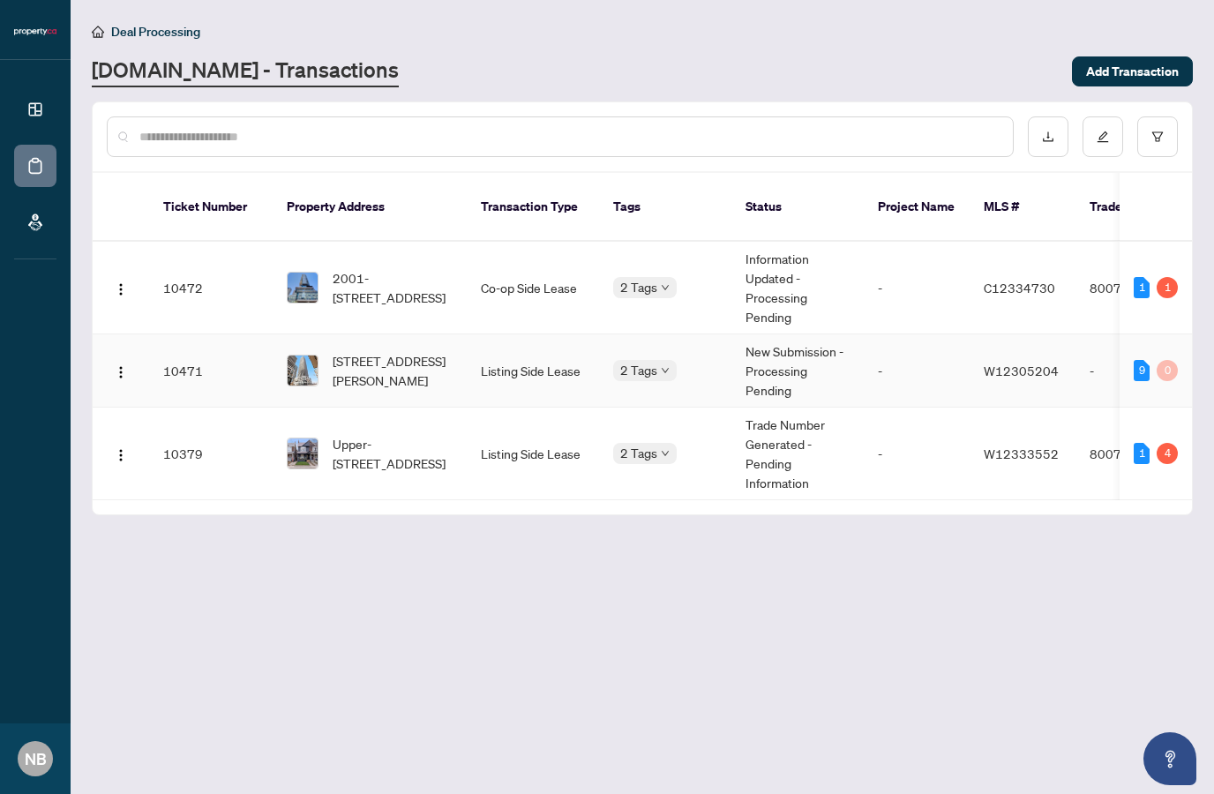
click at [461, 334] on td "[STREET_ADDRESS][PERSON_NAME]" at bounding box center [370, 370] width 194 height 73
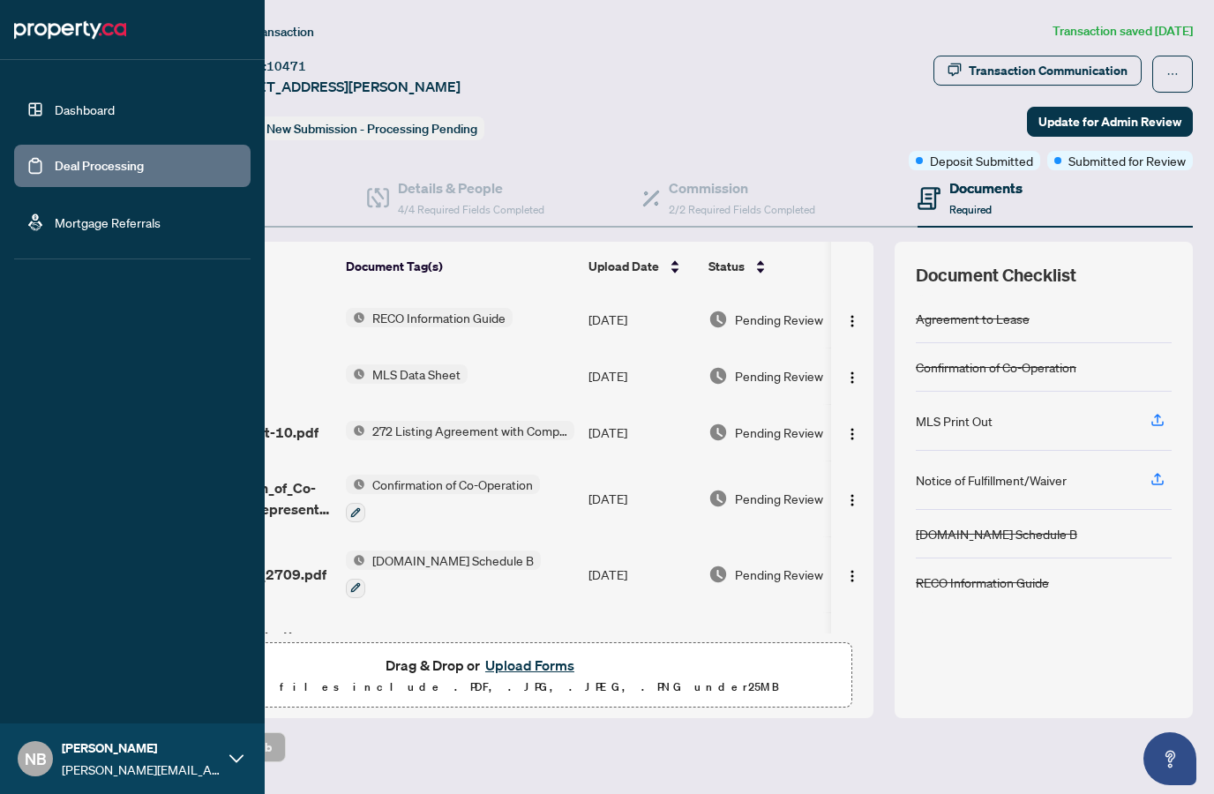
click at [55, 158] on link "Deal Processing" at bounding box center [99, 166] width 89 height 16
